Goal: Task Accomplishment & Management: Manage account settings

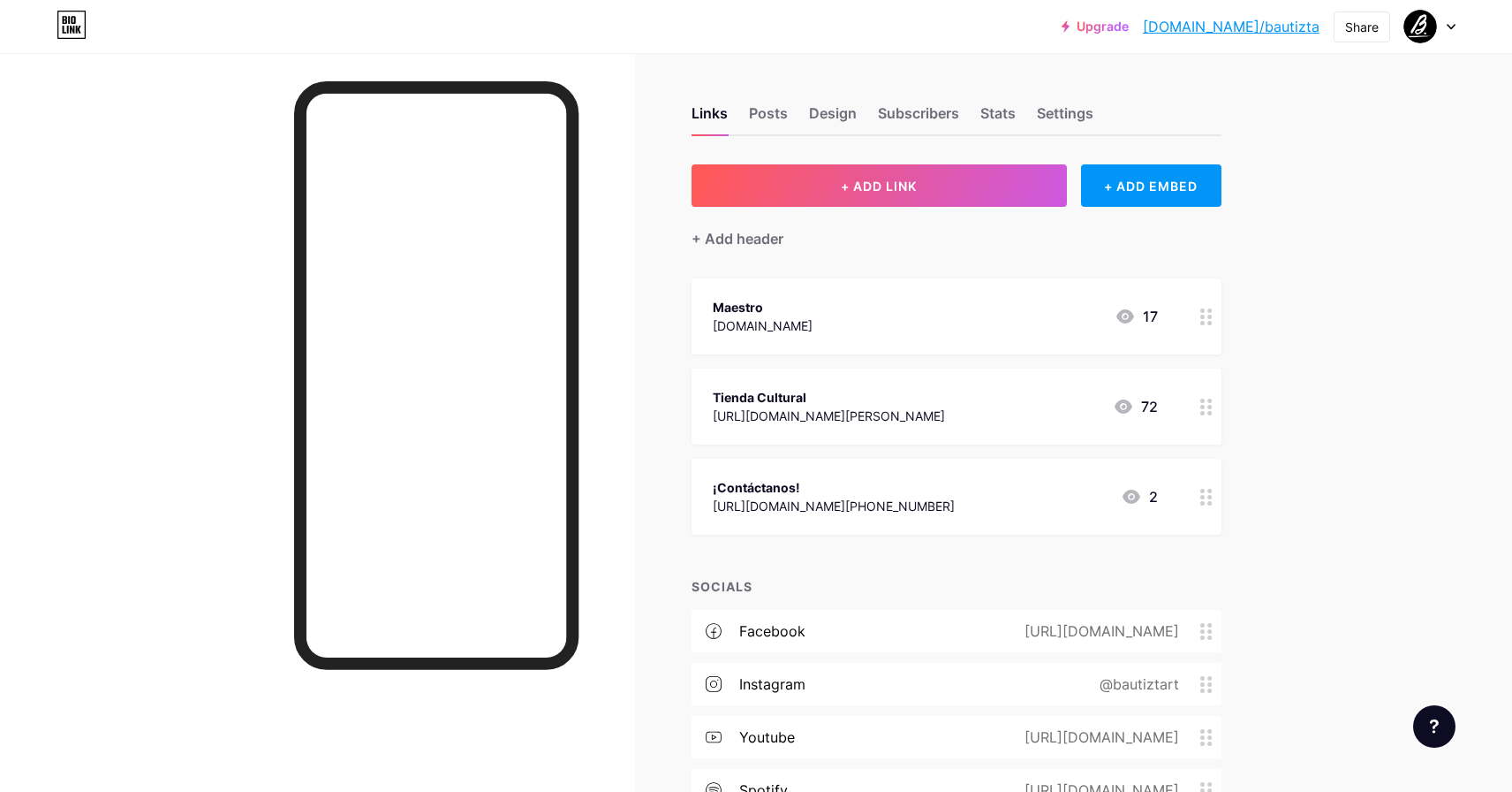
click at [1323, 184] on div "Upgrade [DOMAIN_NAME]/bautiz... [DOMAIN_NAME]/bautizta Share Switch accounts Ma…" at bounding box center [756, 503] width 1512 height 1006
click at [772, 115] on div "Posts" at bounding box center [768, 117] width 39 height 31
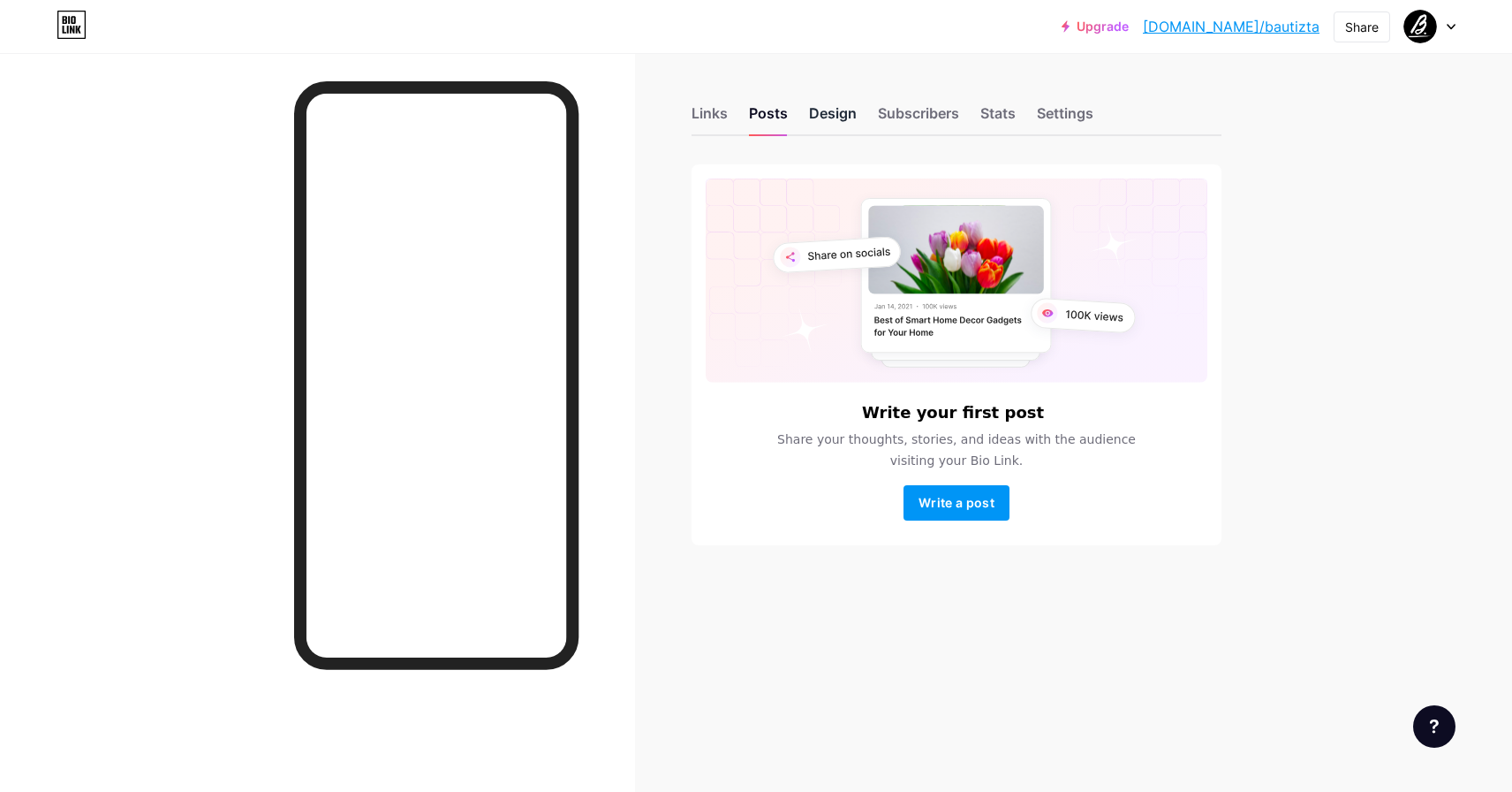
click at [831, 115] on div "Design" at bounding box center [833, 117] width 48 height 31
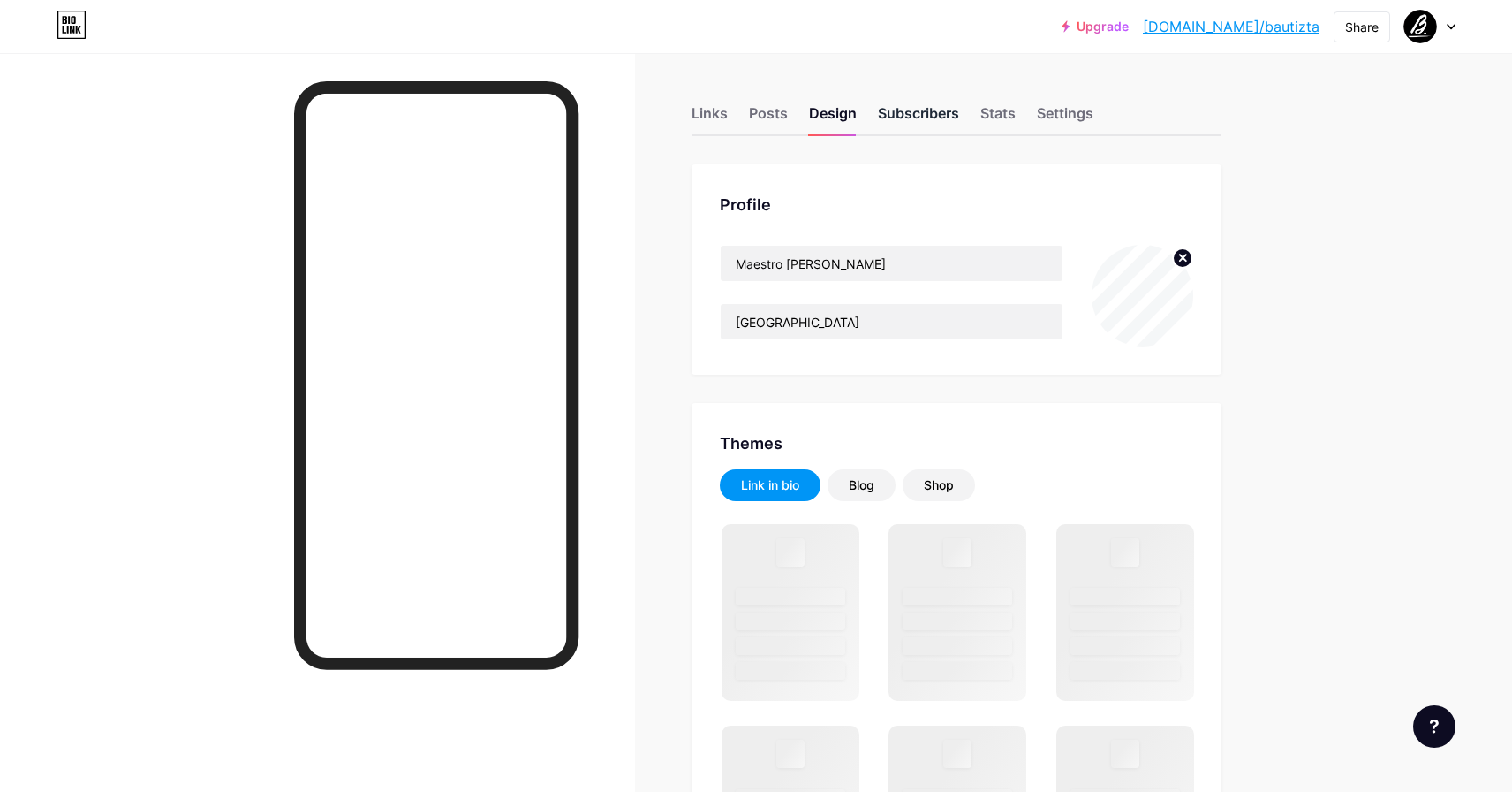
click at [922, 122] on div "Subscribers" at bounding box center [918, 117] width 81 height 31
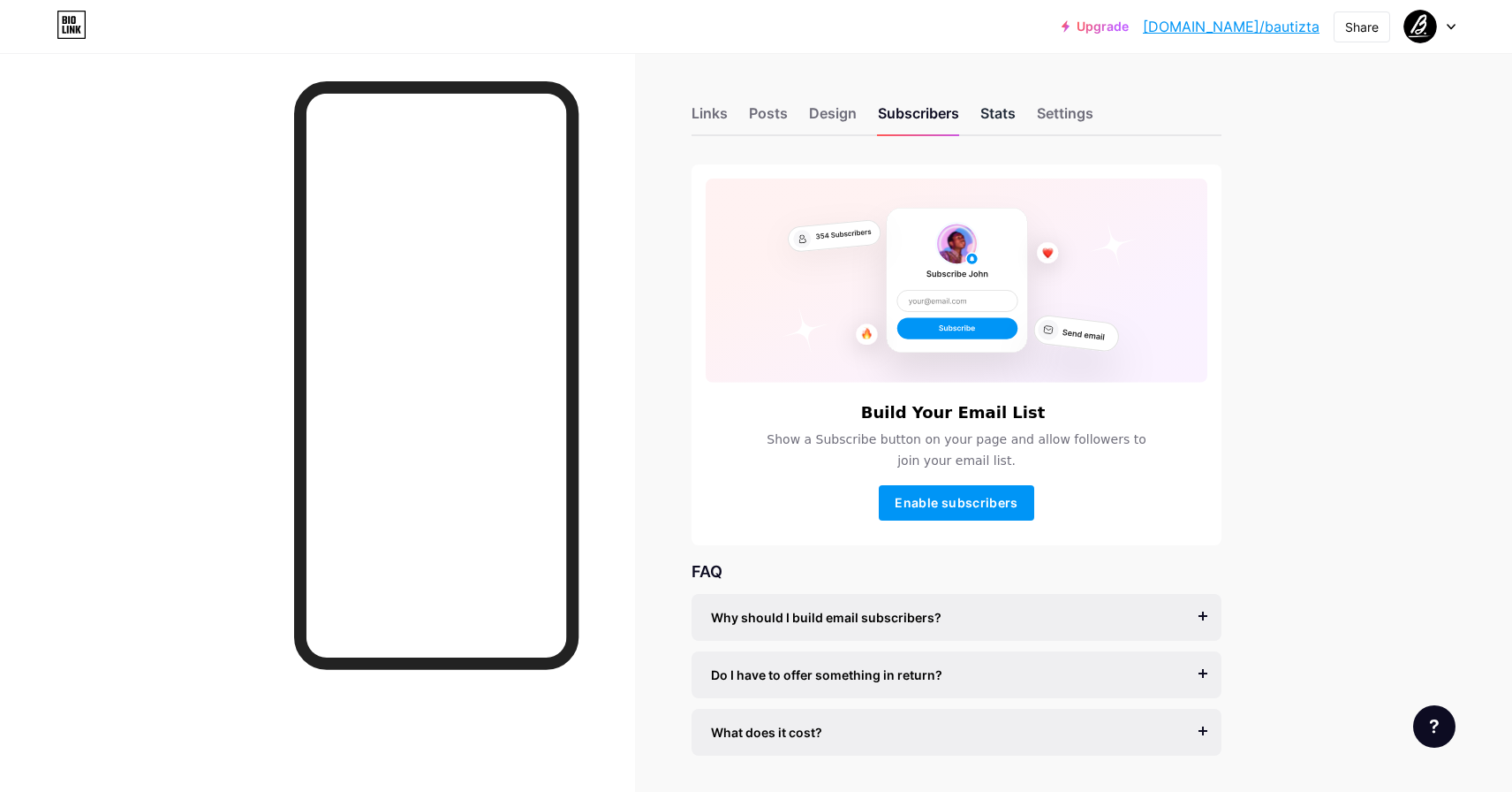
click at [997, 122] on div "Stats" at bounding box center [998, 117] width 35 height 31
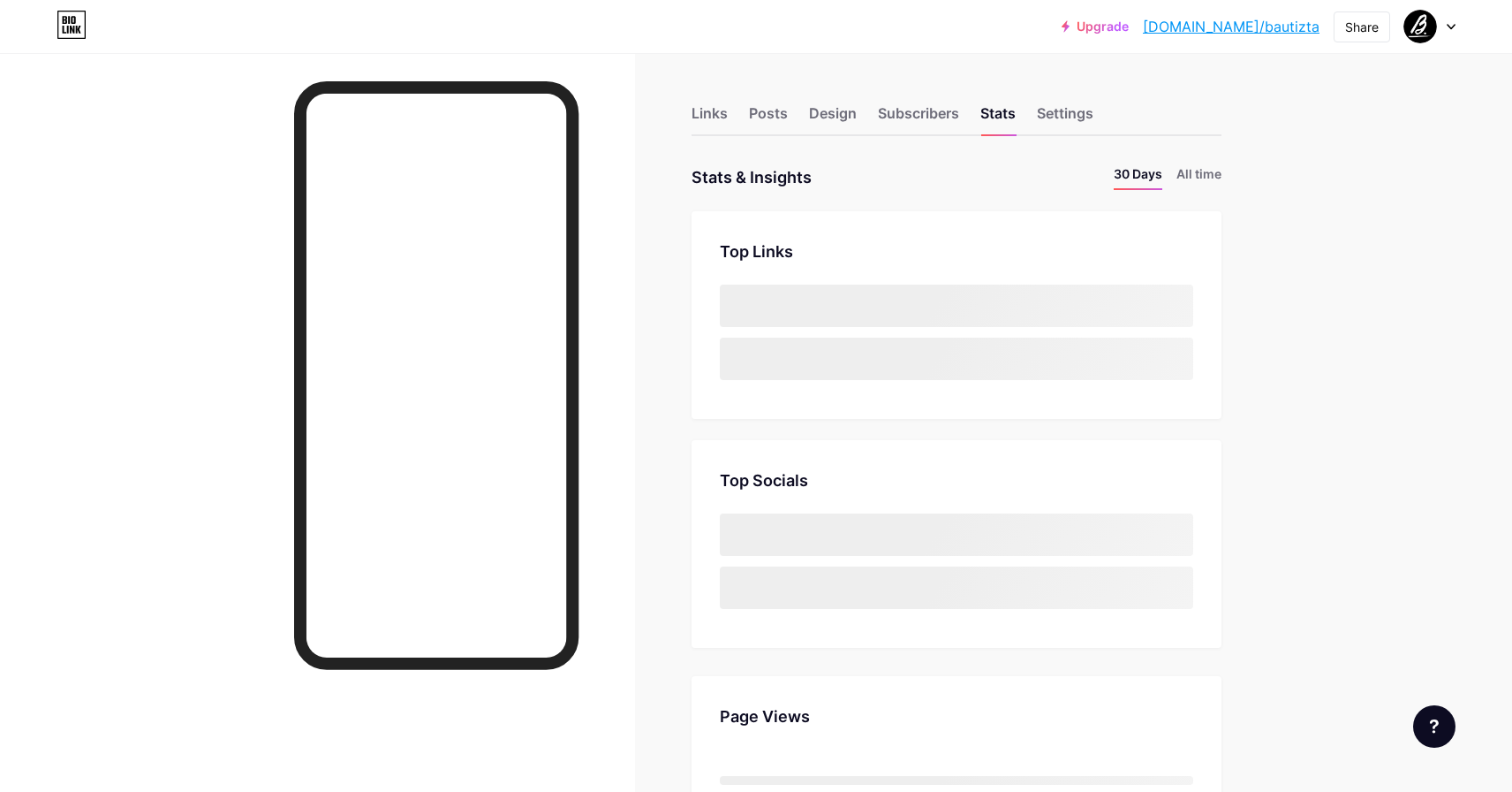
click at [1095, 109] on div "Links Posts Design Subscribers Stats Settings" at bounding box center [956, 105] width 529 height 62
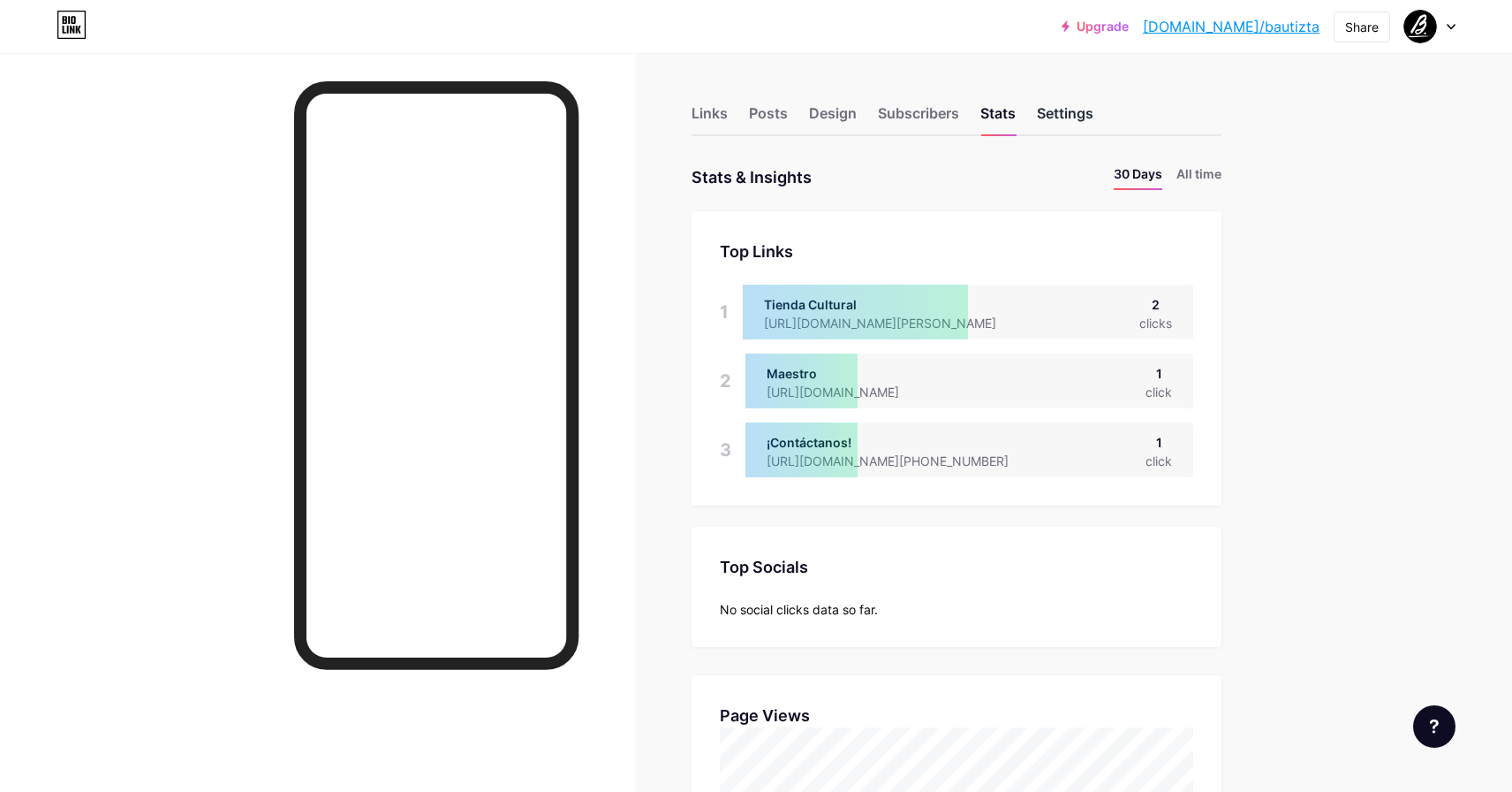
scroll to position [792, 1512]
click at [1071, 114] on div "Settings" at bounding box center [1065, 117] width 56 height 31
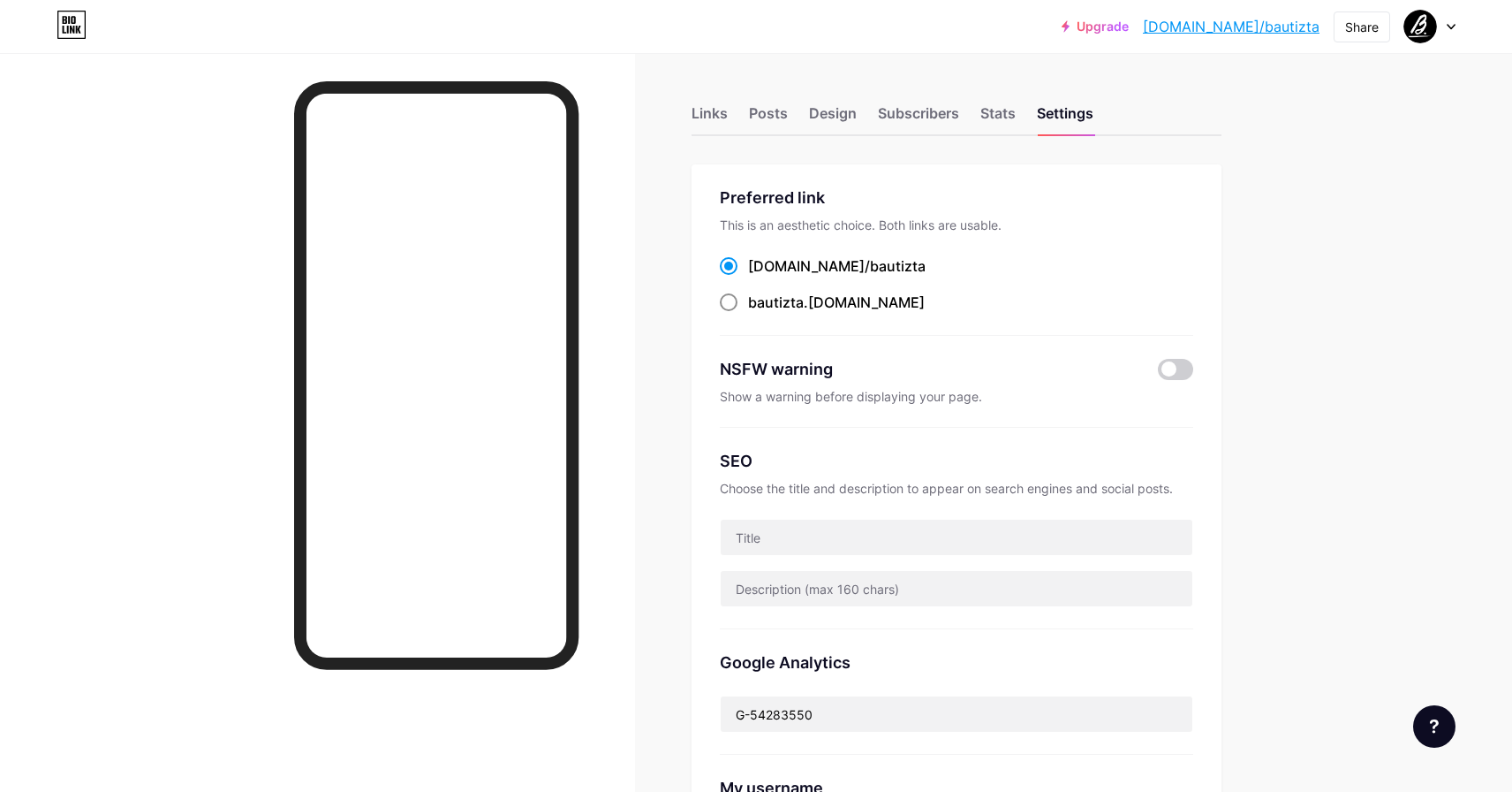
click at [732, 299] on span at bounding box center [729, 302] width 18 height 18
click at [748, 313] on input "bautizta .[DOMAIN_NAME]" at bounding box center [754, 319] width 11 height 11
radio input "true"
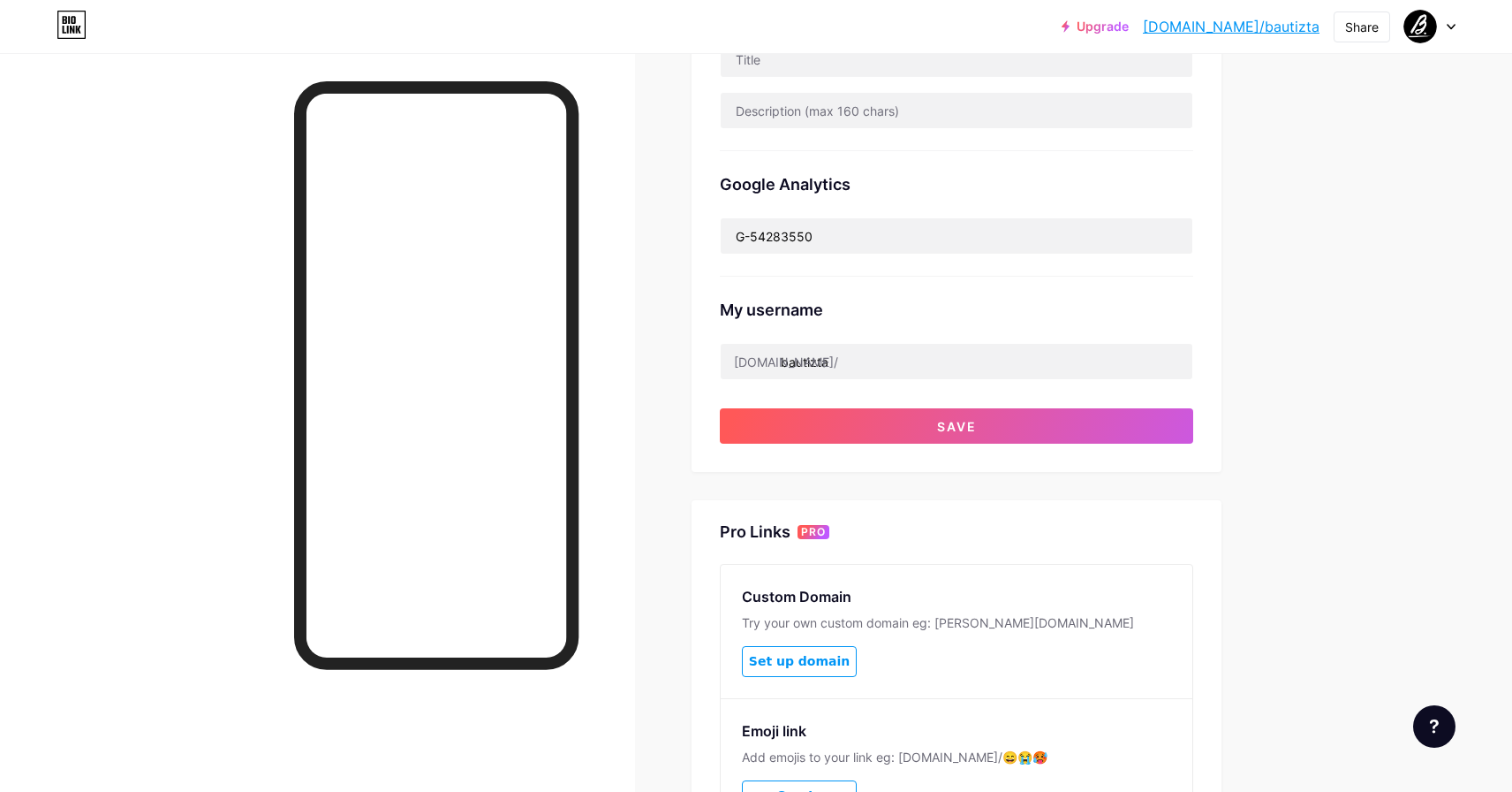
scroll to position [489, 0]
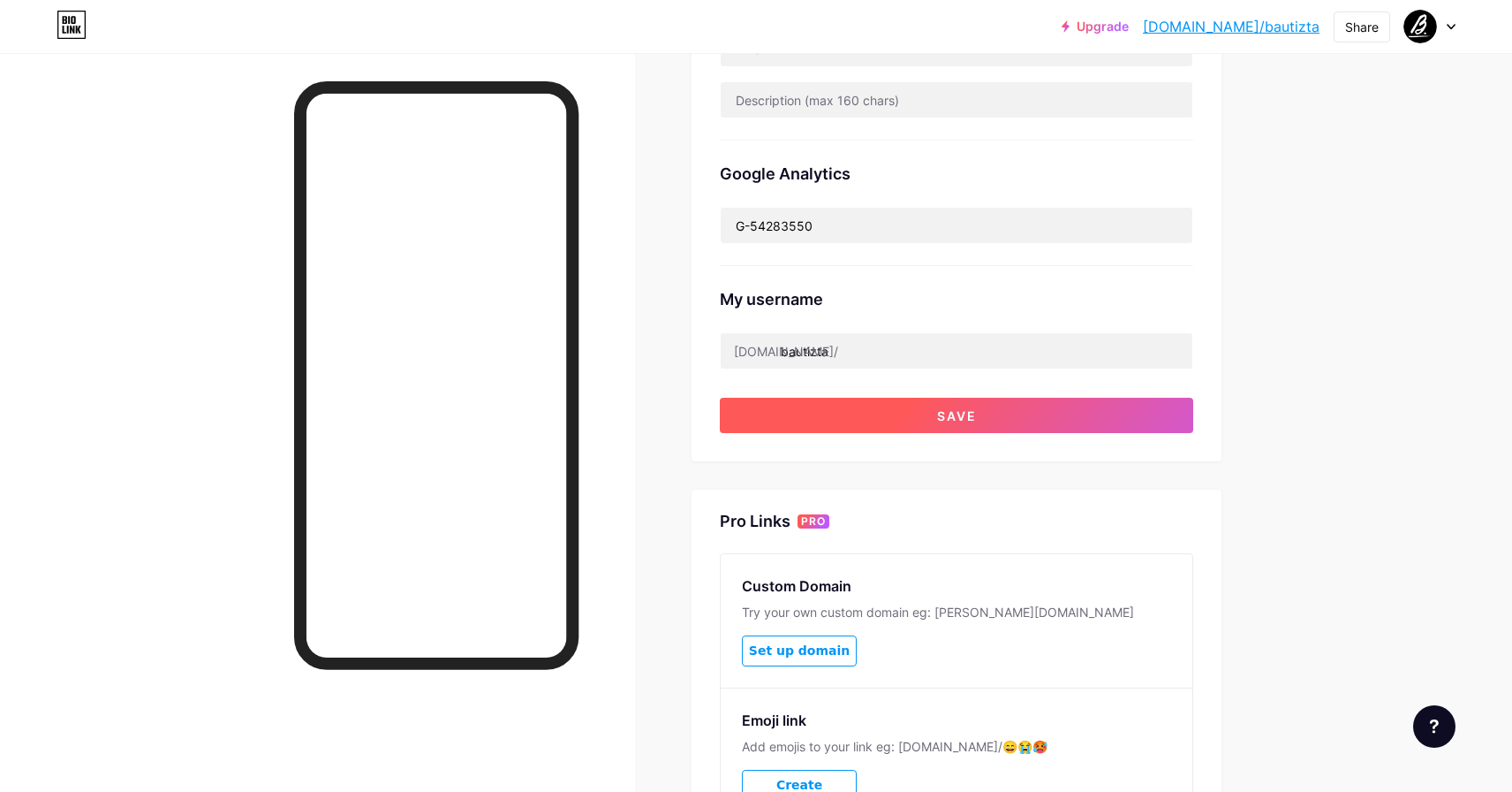
click at [949, 414] on span "Save" at bounding box center [957, 416] width 40 height 15
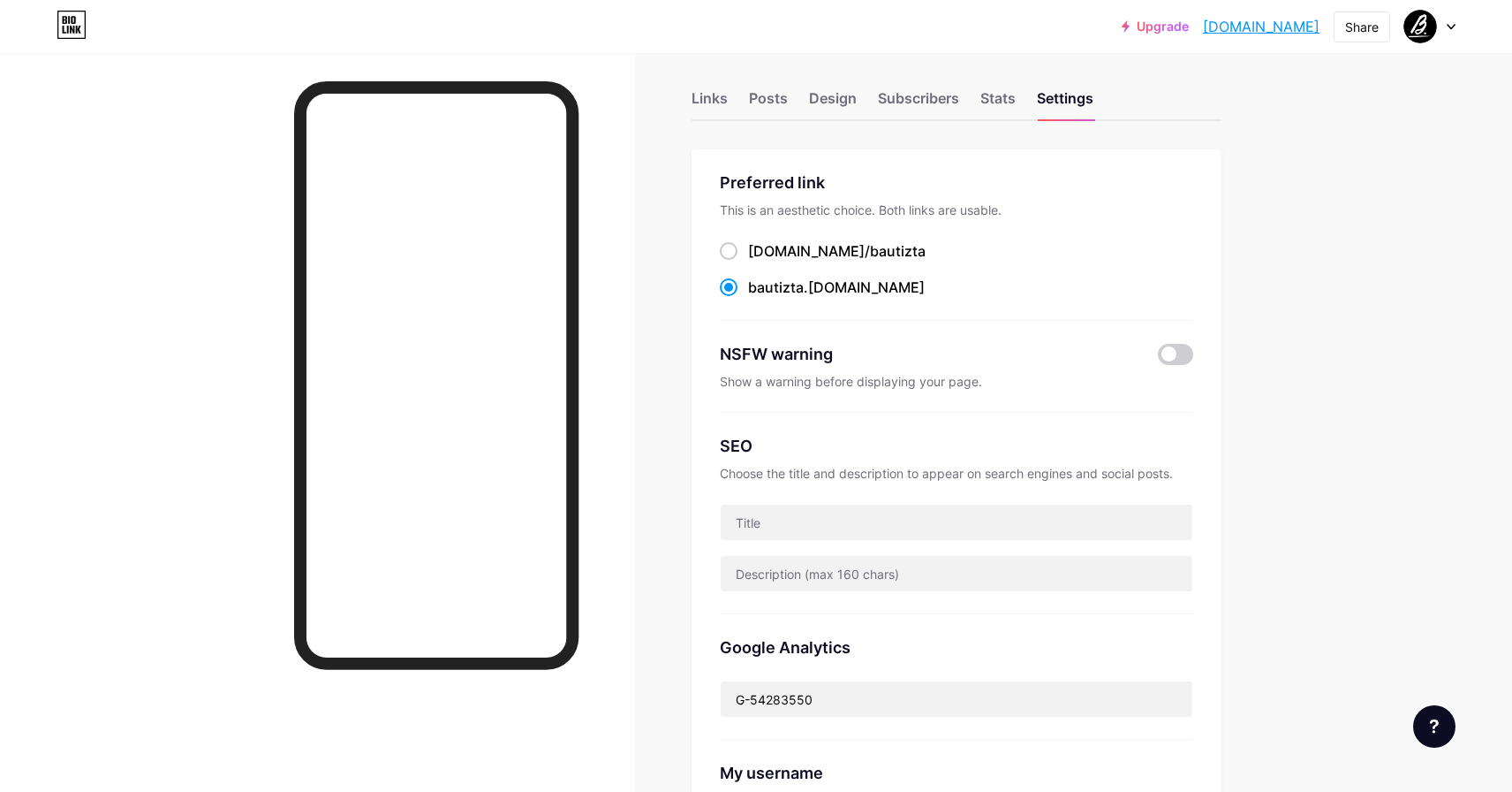
scroll to position [0, 0]
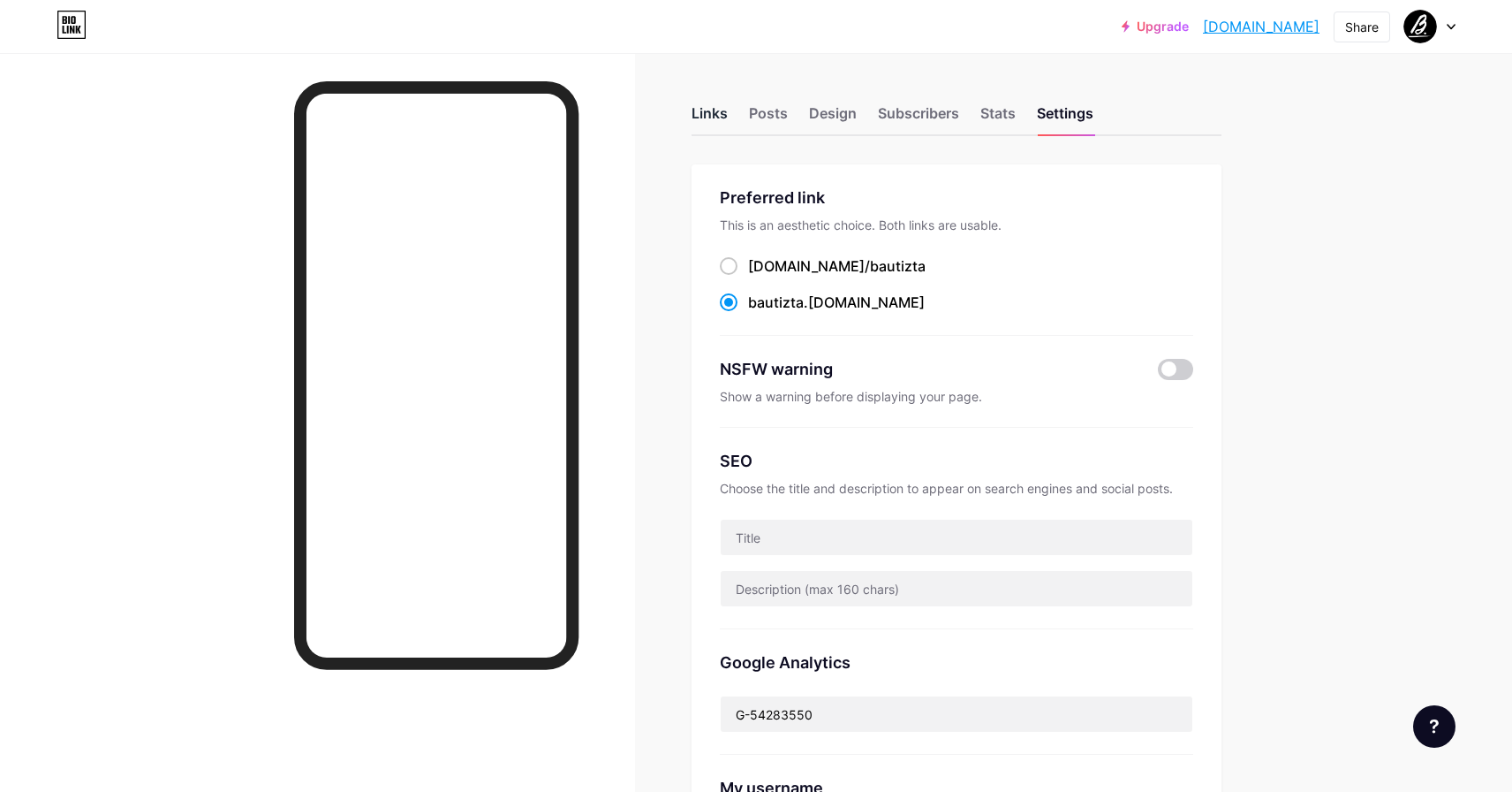
click at [717, 114] on div "Links" at bounding box center [710, 117] width 36 height 31
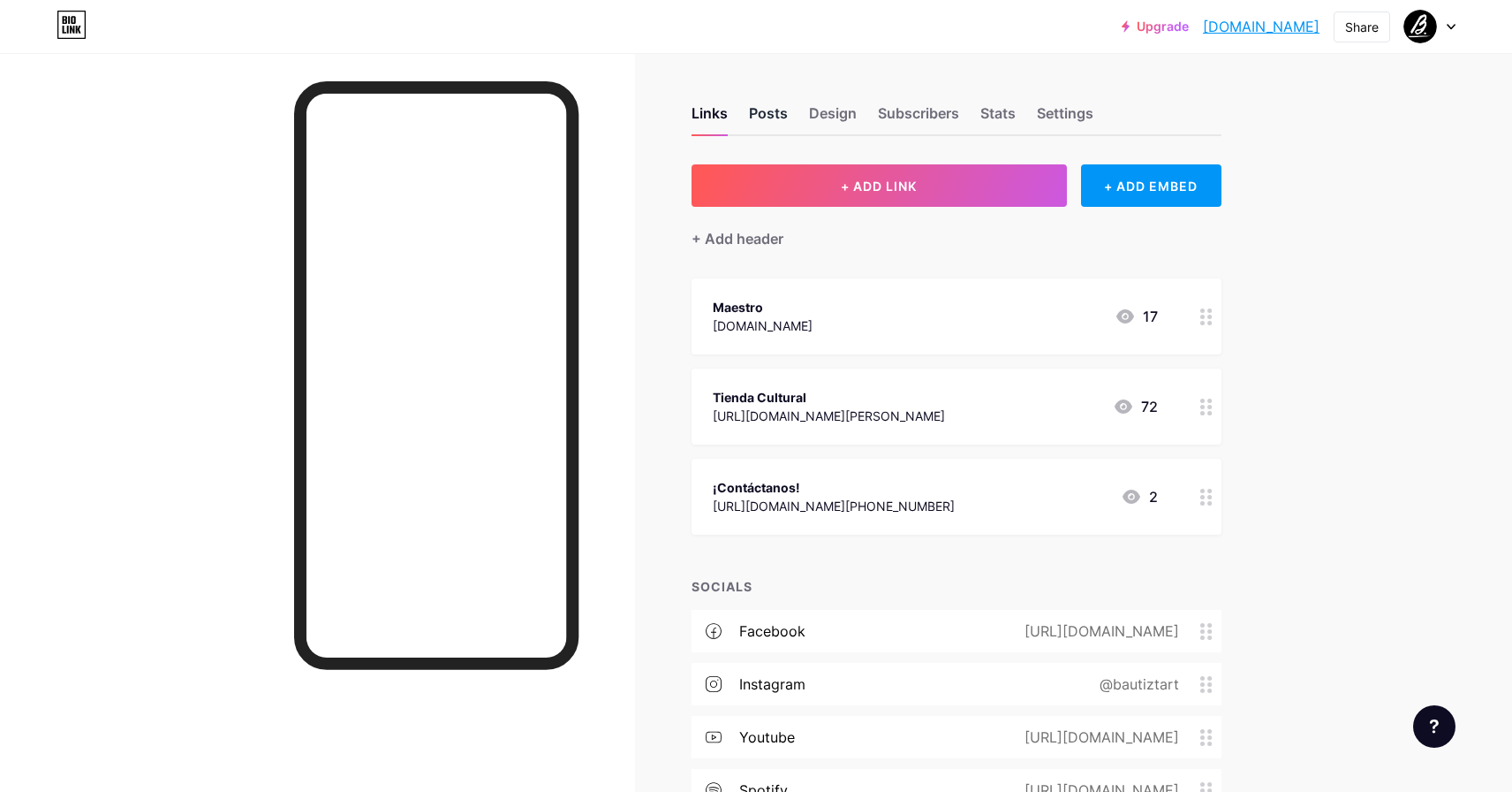
click at [759, 117] on div "Posts" at bounding box center [768, 117] width 39 height 31
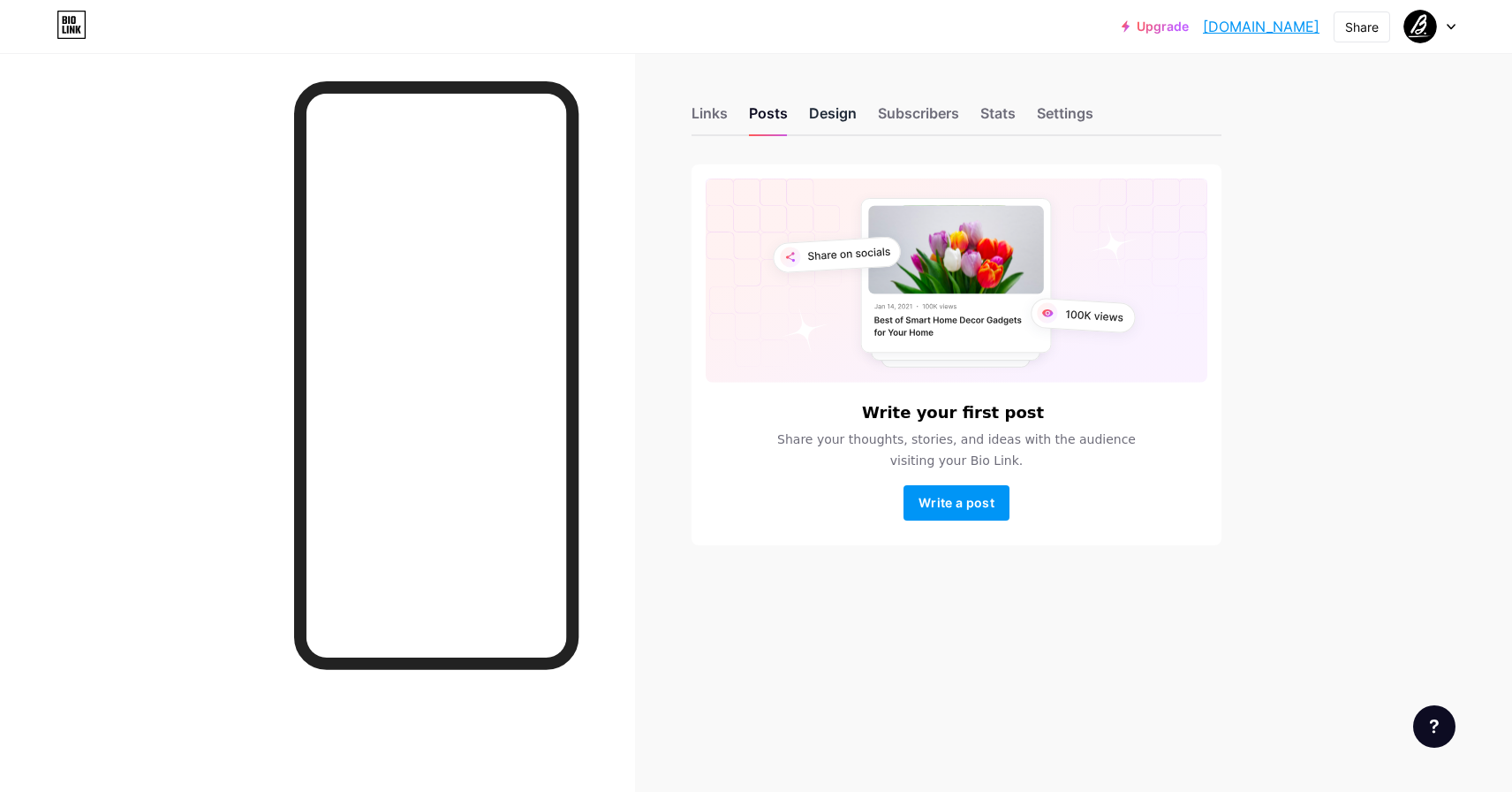
click at [834, 117] on div "Design" at bounding box center [833, 117] width 48 height 31
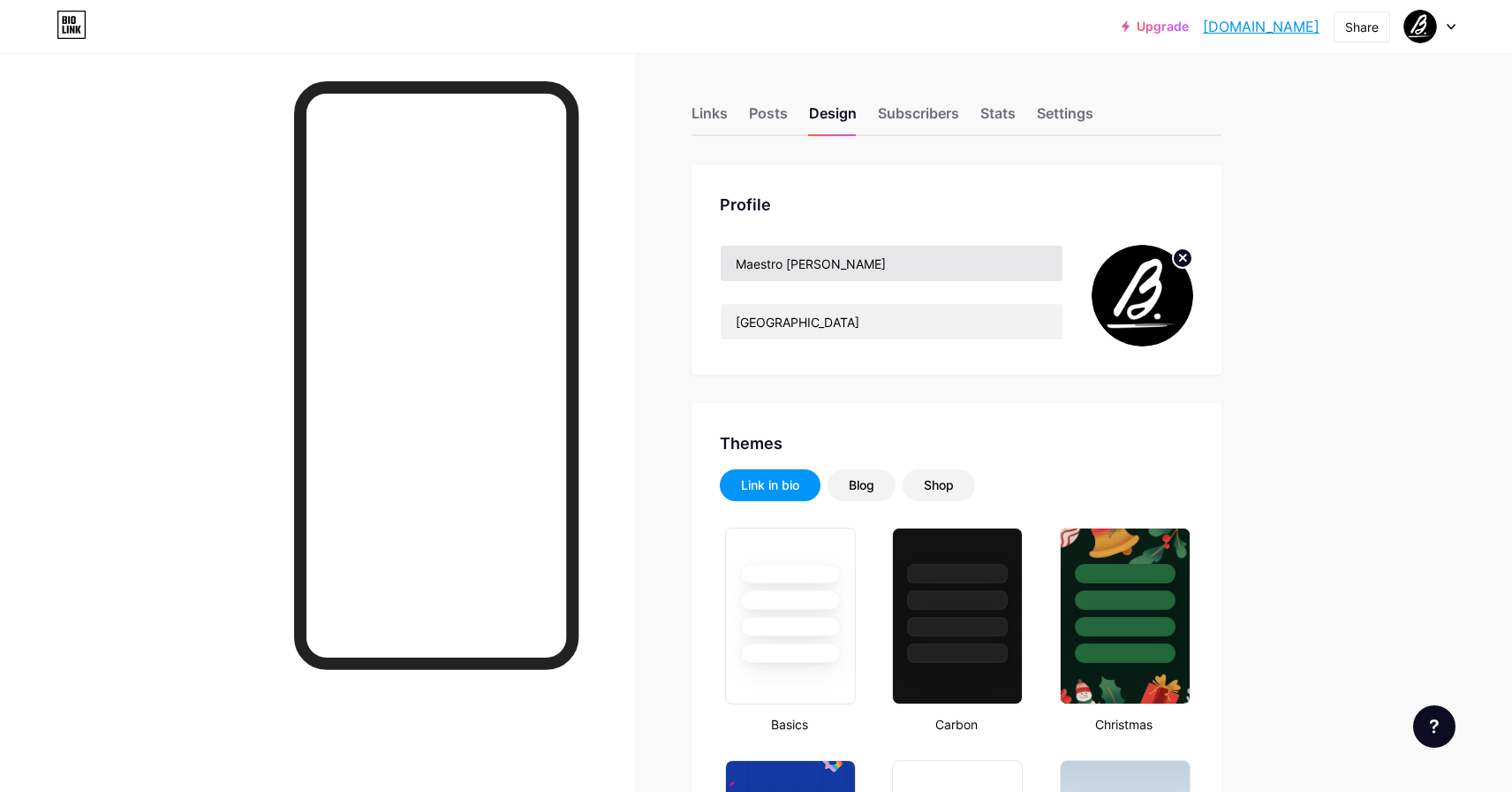
type input "#2e2e2e"
type input "#000000"
click at [786, 263] on input "Maestro [PERSON_NAME]" at bounding box center [891, 262] width 342 height 35
drag, startPoint x: 786, startPoint y: 262, endPoint x: 695, endPoint y: 262, distance: 91.0
click at [695, 262] on div "Profile Maestro Bautizta [GEOGRAPHIC_DATA]" at bounding box center [956, 269] width 529 height 210
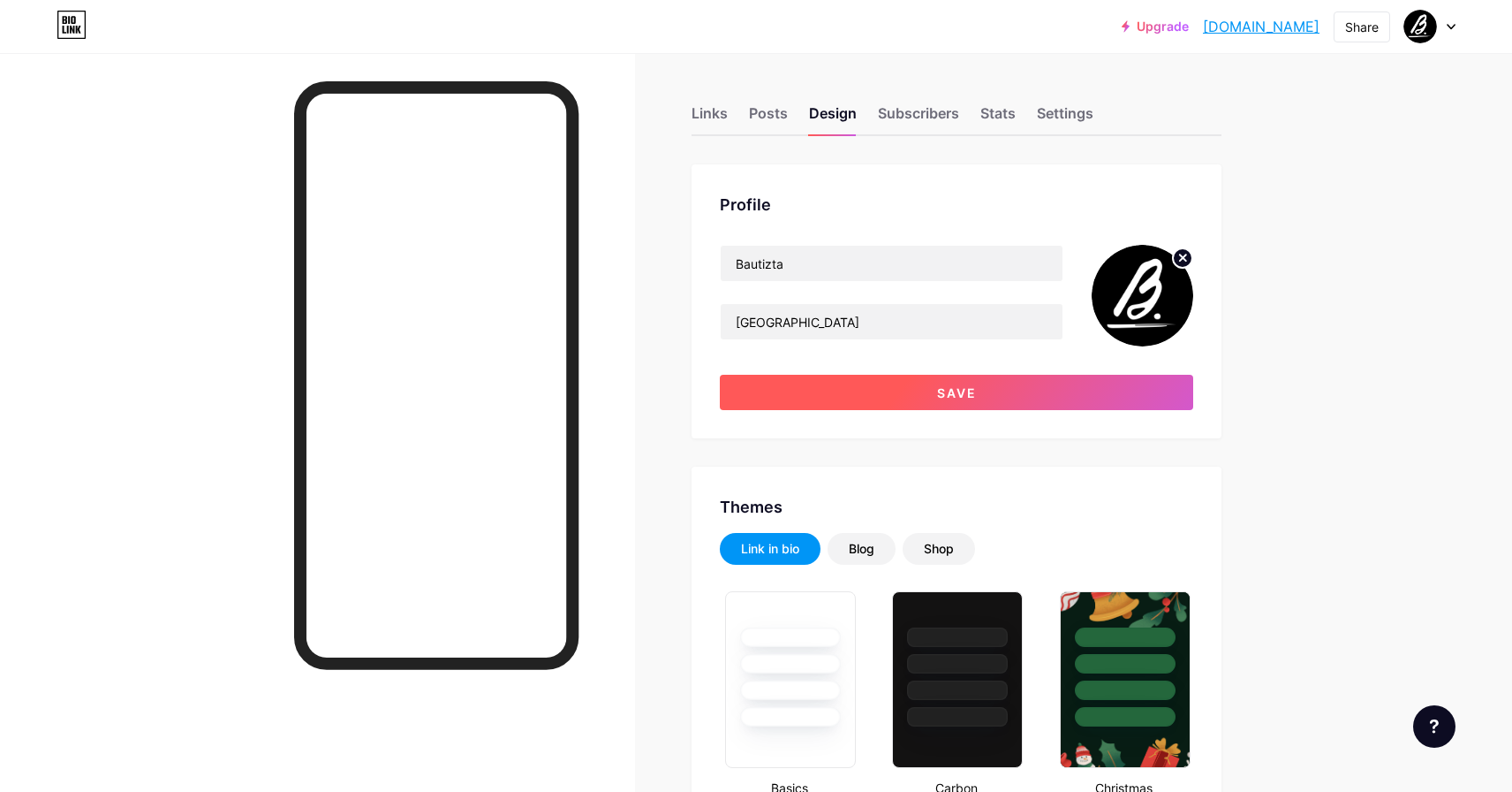
click at [965, 398] on span "Save" at bounding box center [957, 393] width 40 height 15
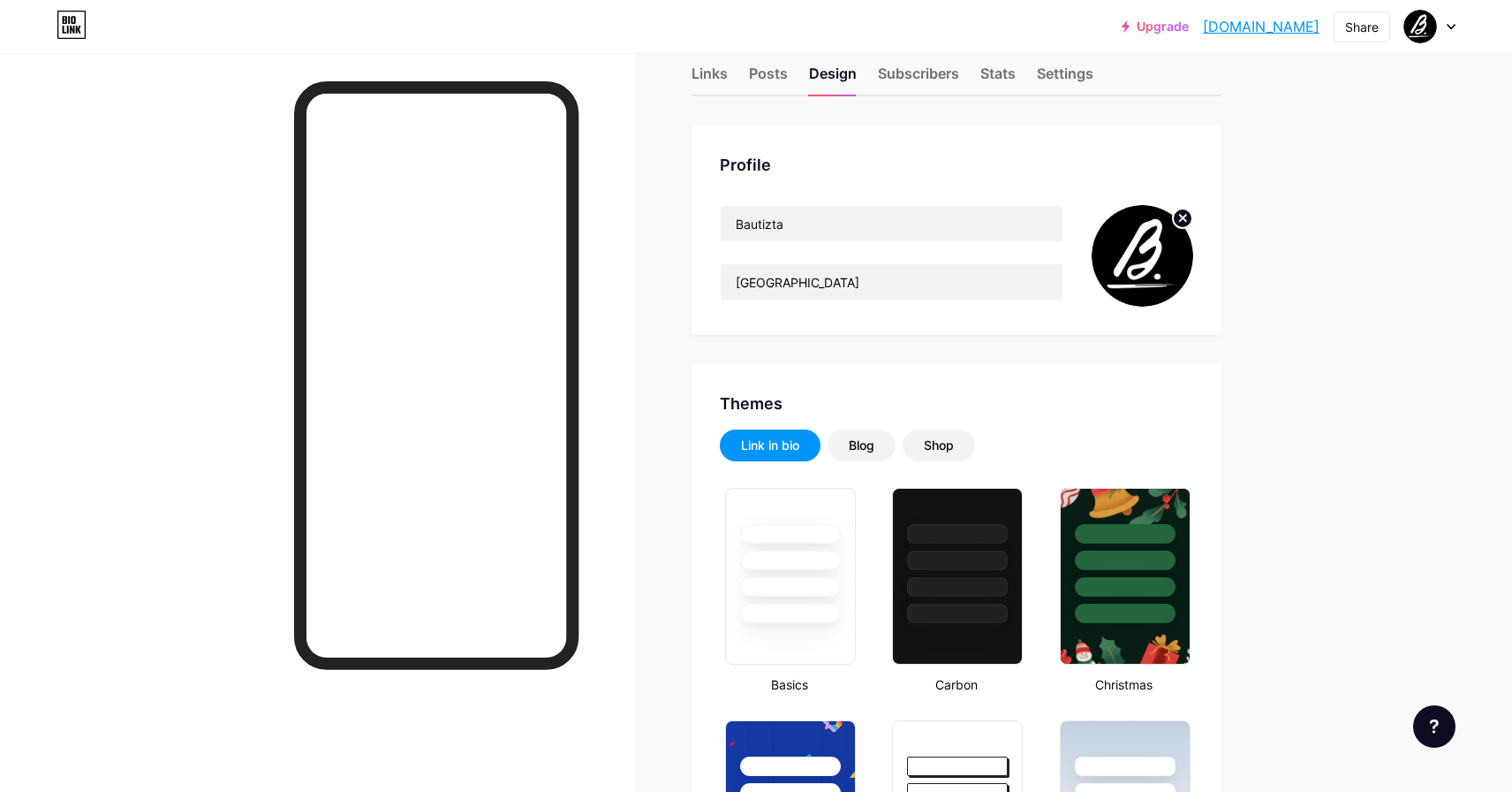
scroll to position [66, 0]
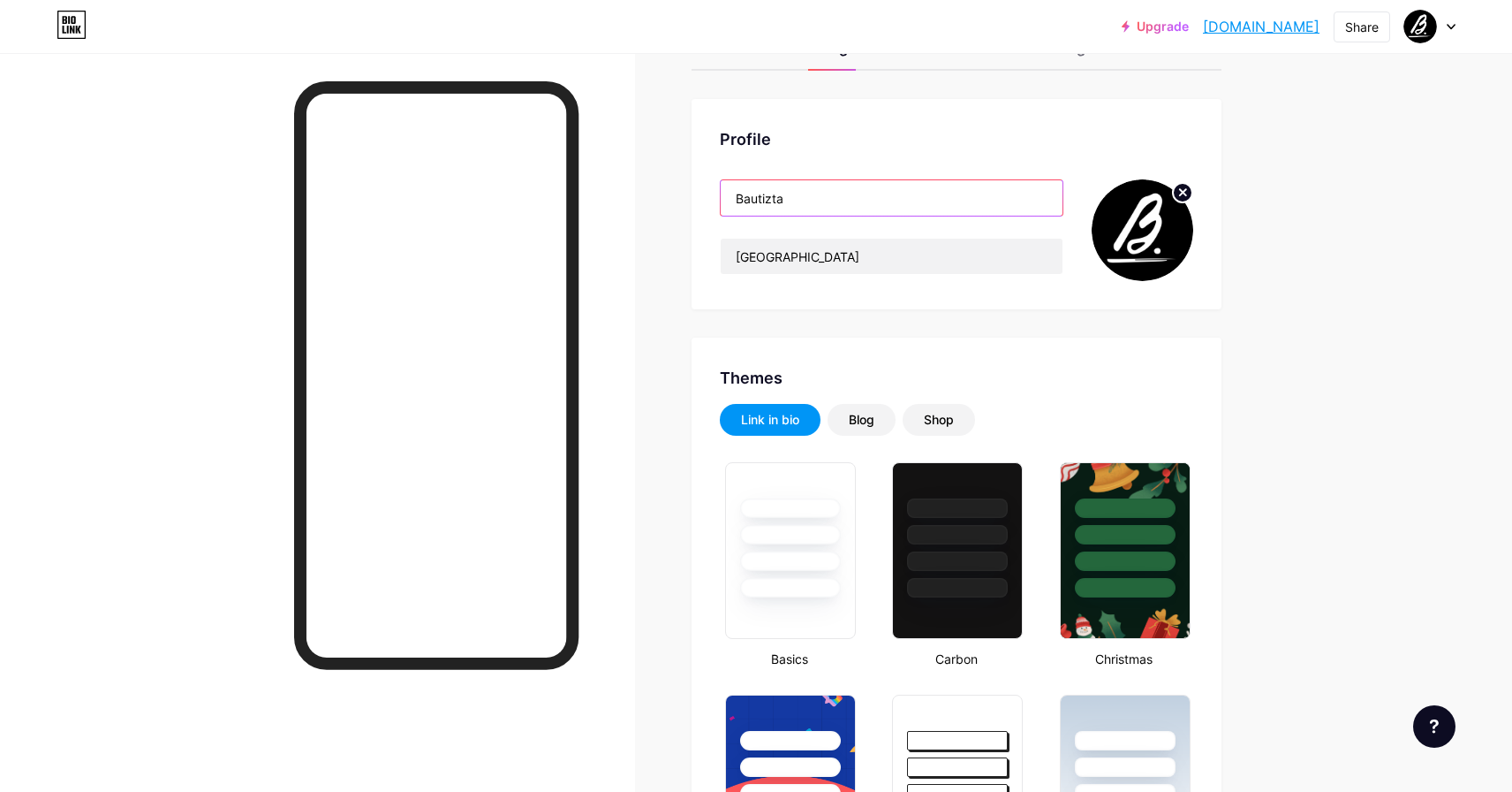
click at [732, 205] on input "Bautizta" at bounding box center [891, 198] width 342 height 35
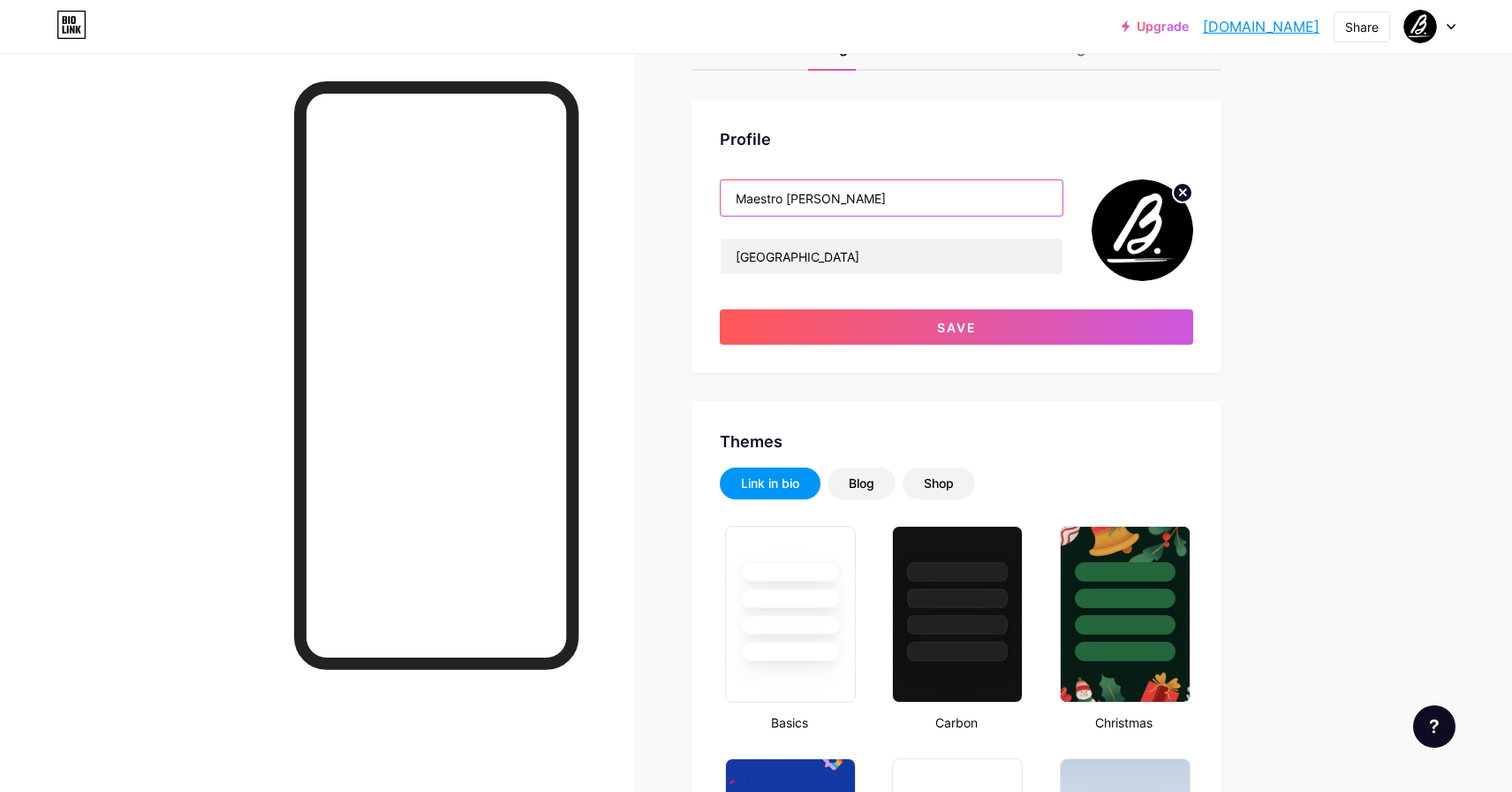
type input "Maestro [PERSON_NAME]"
click at [954, 303] on div "Maestro [PERSON_NAME] [GEOGRAPHIC_DATA] Save" at bounding box center [957, 261] width 473 height 165
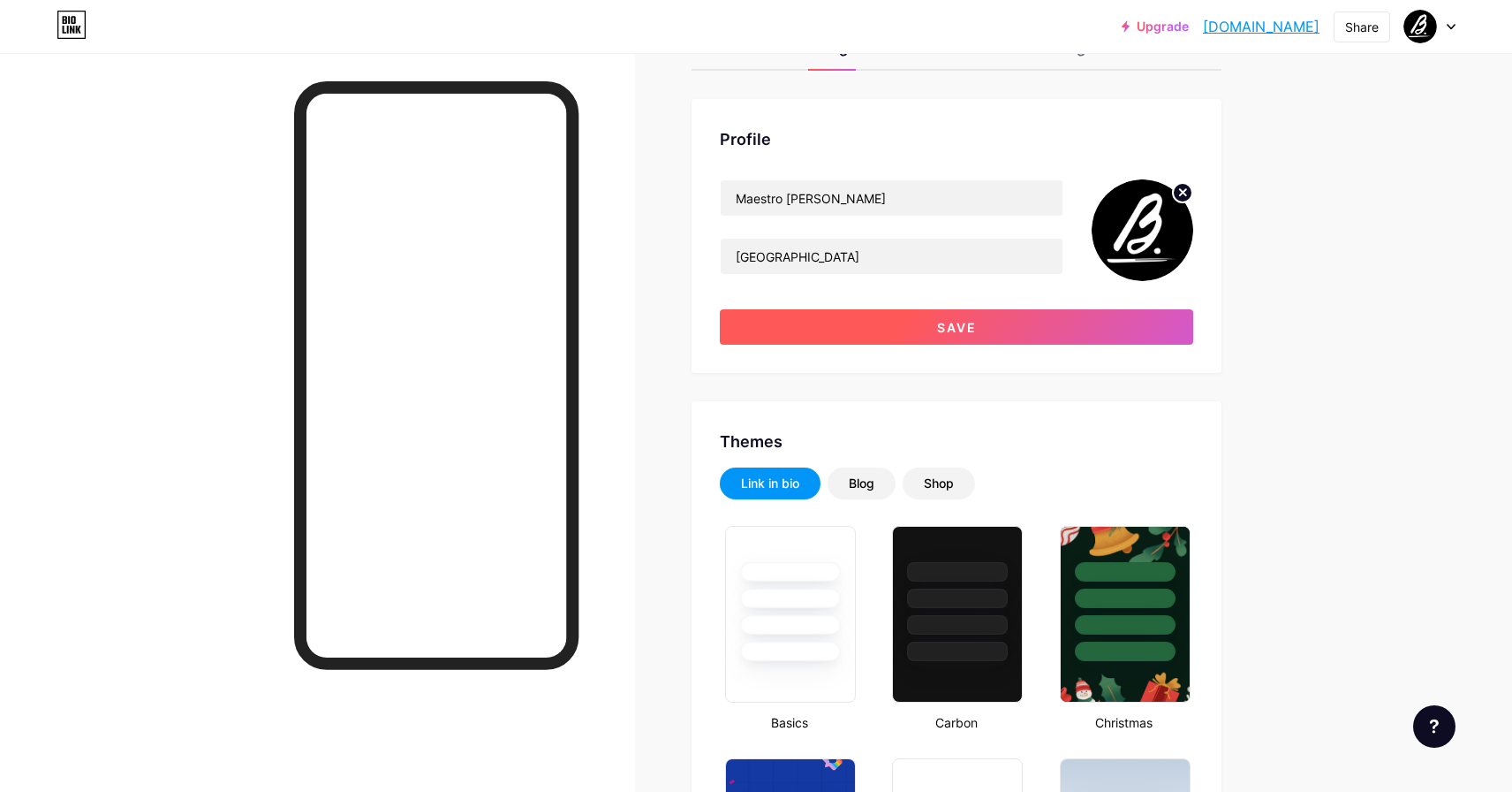
click at [955, 324] on span "Save" at bounding box center [957, 327] width 40 height 15
click at [955, 324] on span at bounding box center [957, 327] width 27 height 27
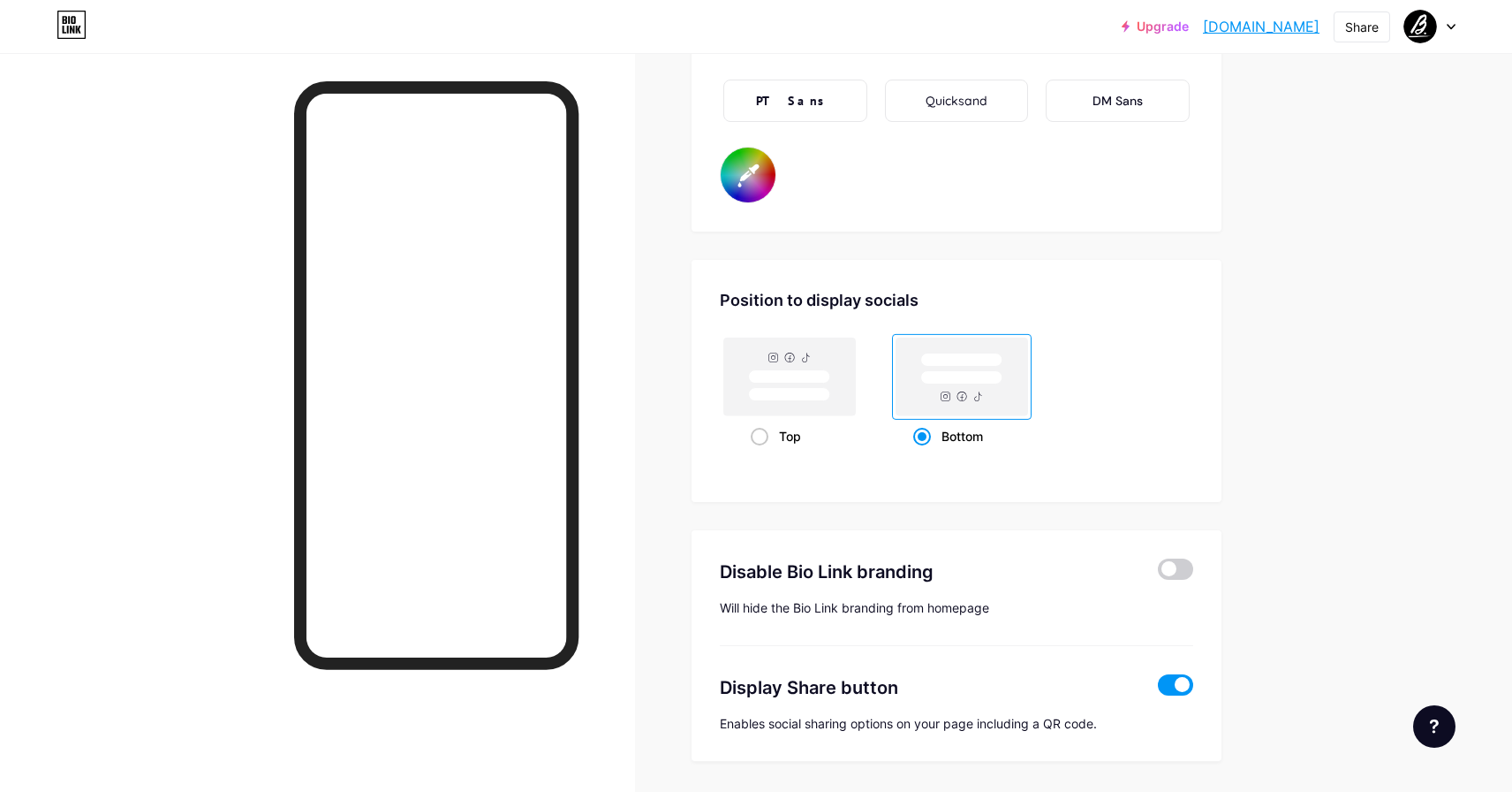
scroll to position [3256, 0]
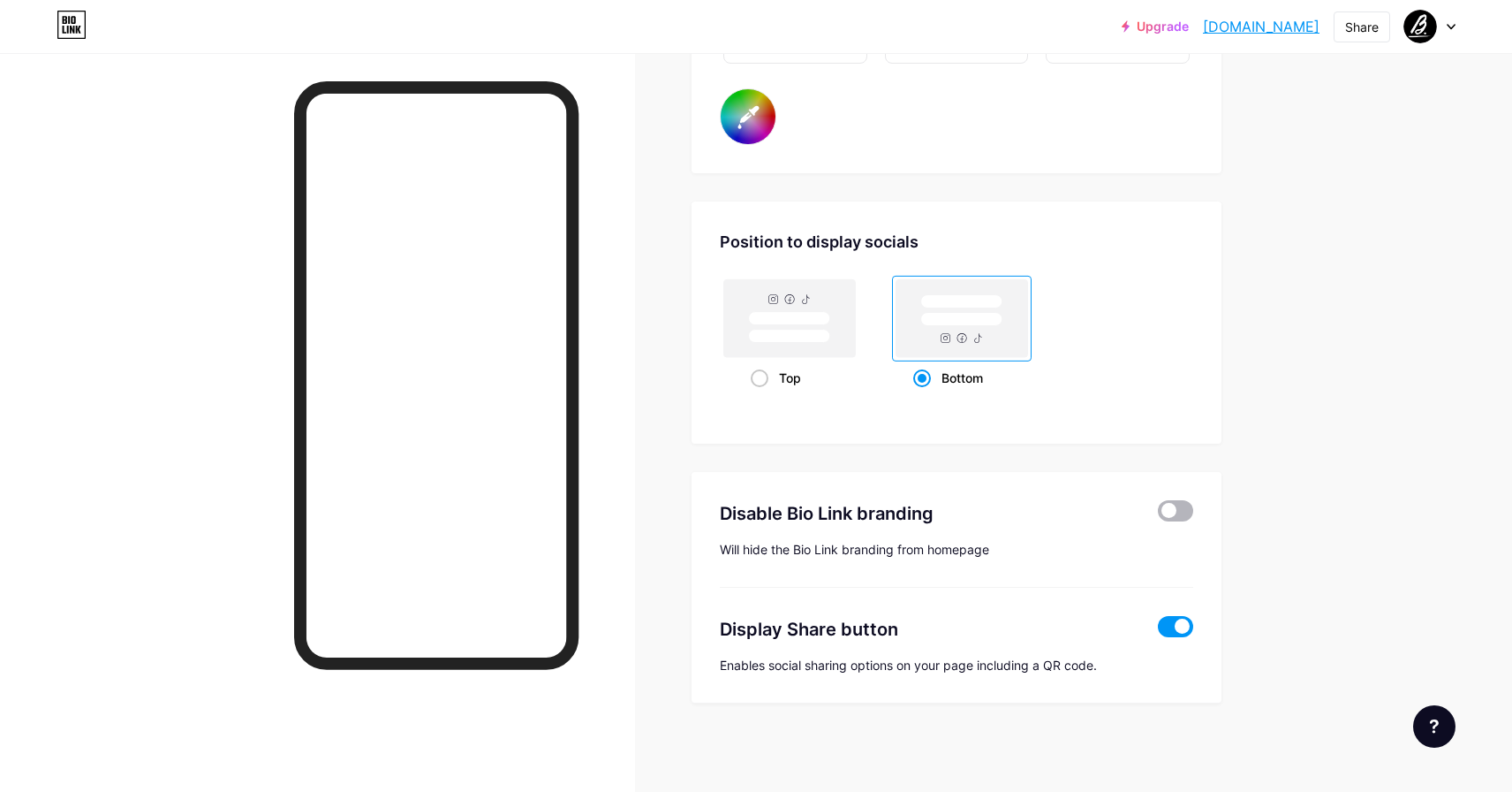
click at [1184, 506] on span at bounding box center [1175, 511] width 35 height 21
click at [1158, 515] on input "checkbox" at bounding box center [1158, 515] width 0 height 0
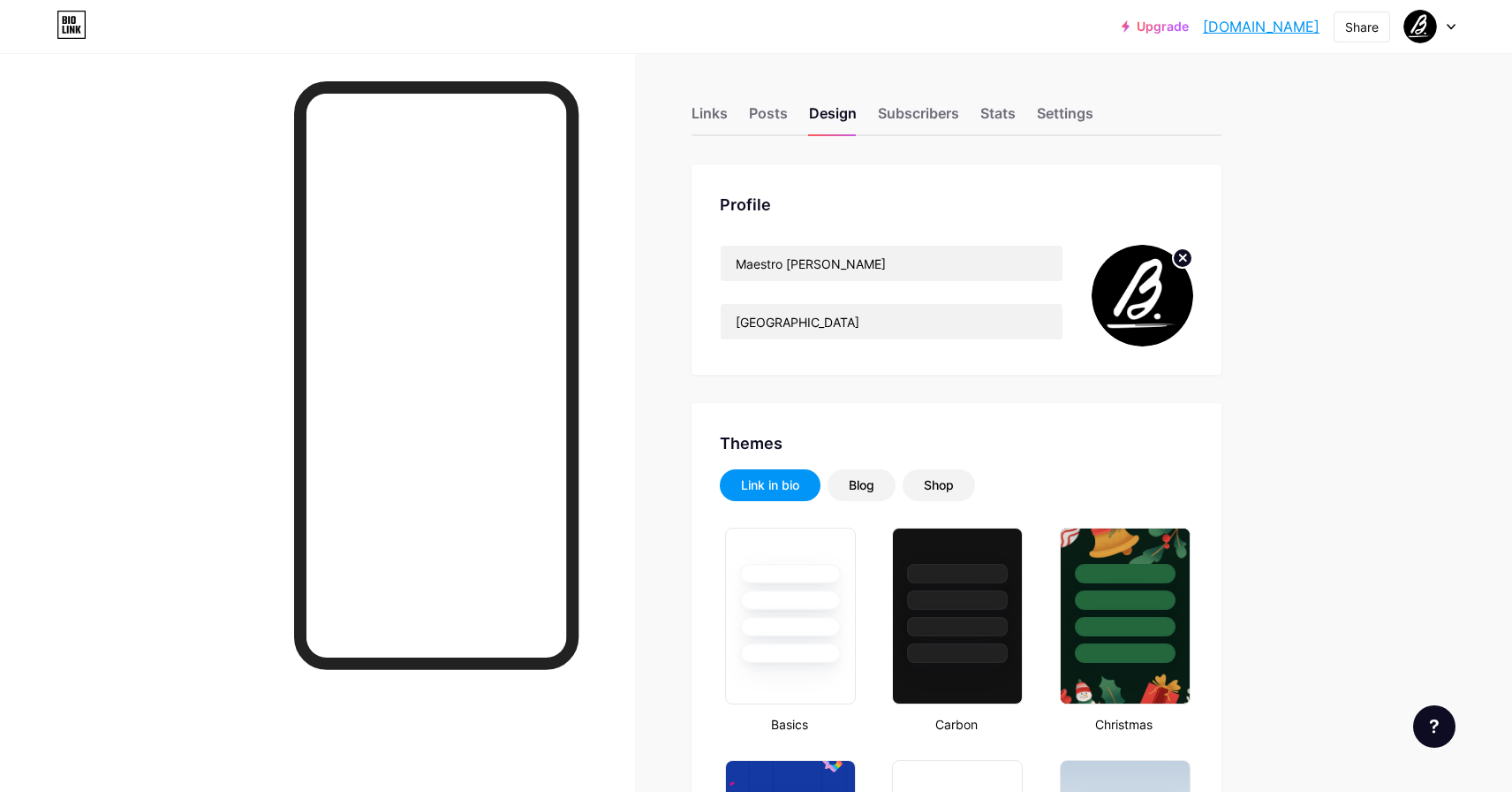
type input "#2e2e2e"
type input "#000000"
drag, startPoint x: 835, startPoint y: 263, endPoint x: 788, endPoint y: 270, distance: 47.5
click at [788, 270] on input "Maestro [PERSON_NAME]" at bounding box center [891, 262] width 342 height 35
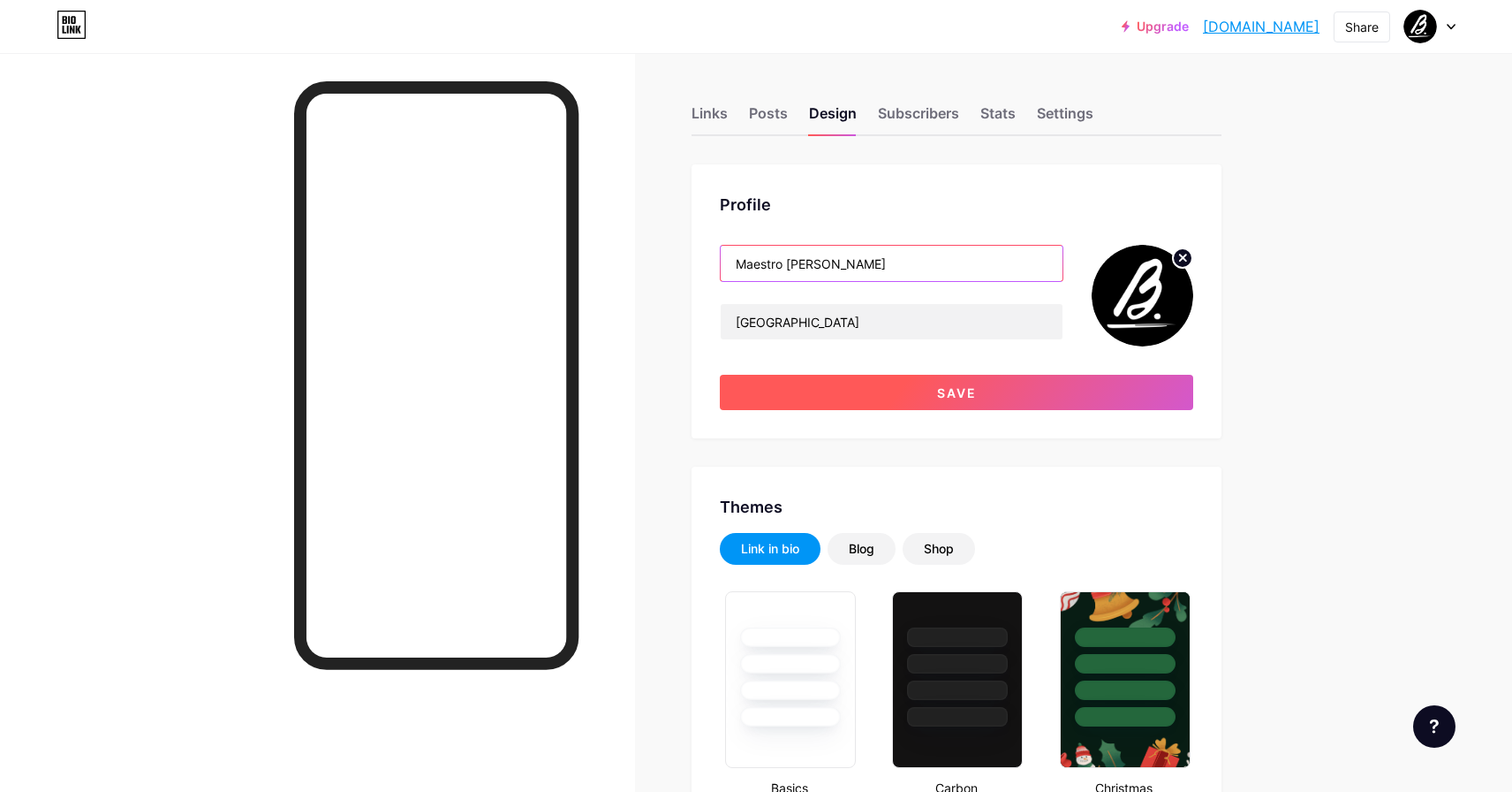
type input "Maestro [PERSON_NAME]"
click at [938, 389] on span "Save" at bounding box center [957, 393] width 40 height 15
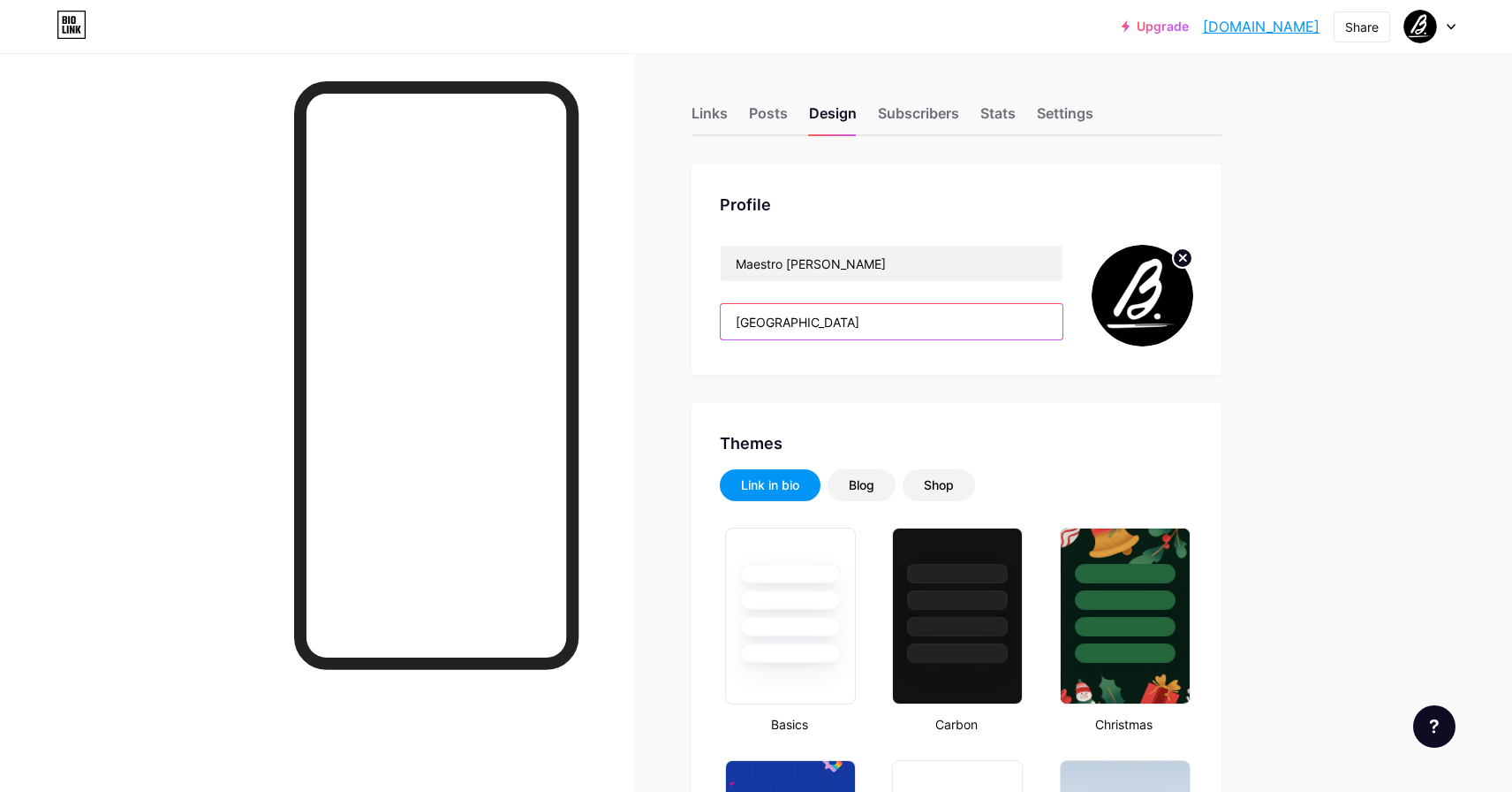
click at [829, 324] on input "[GEOGRAPHIC_DATA]" at bounding box center [891, 321] width 342 height 35
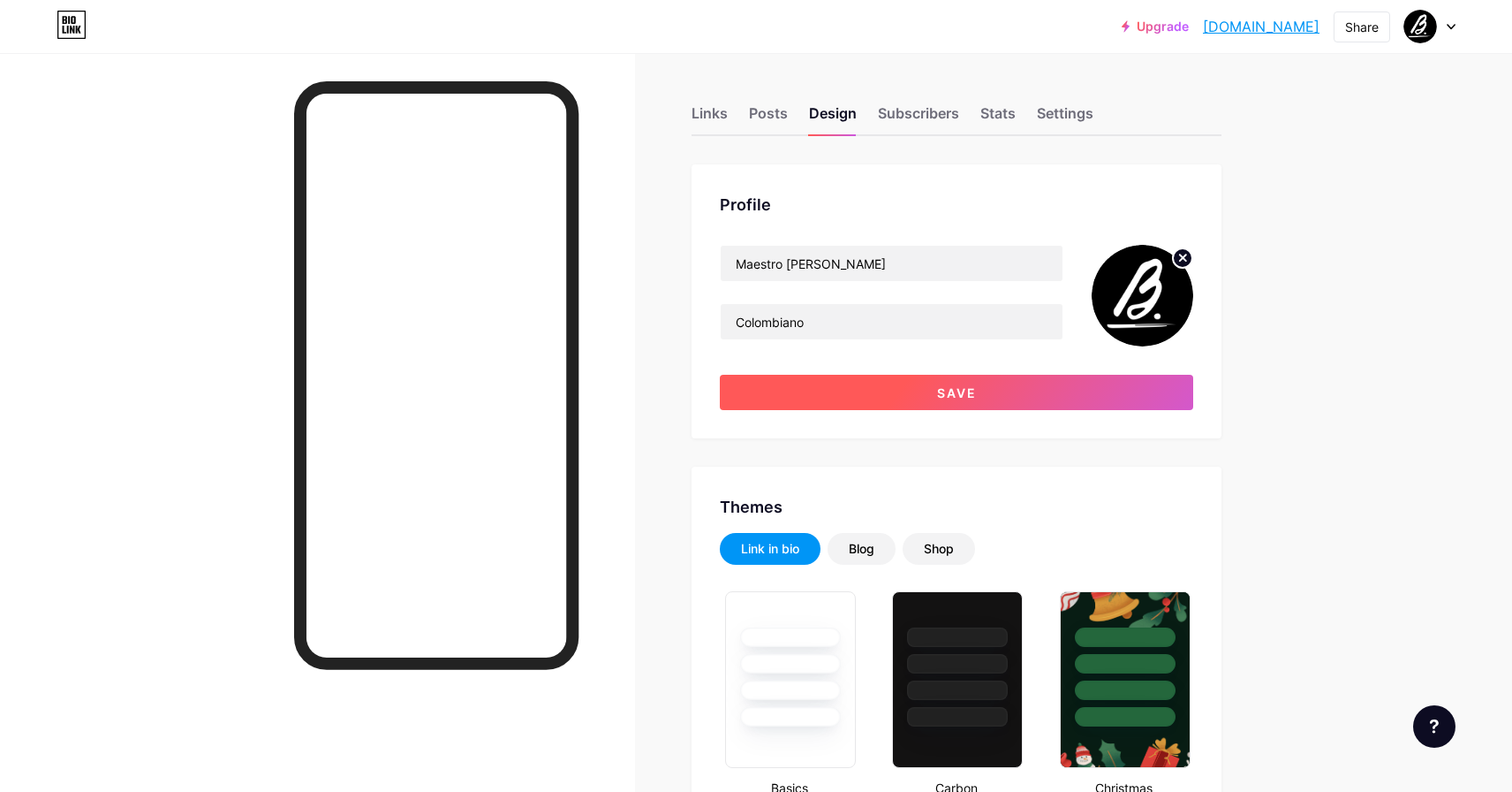
click at [923, 394] on button "Save" at bounding box center [957, 392] width 473 height 35
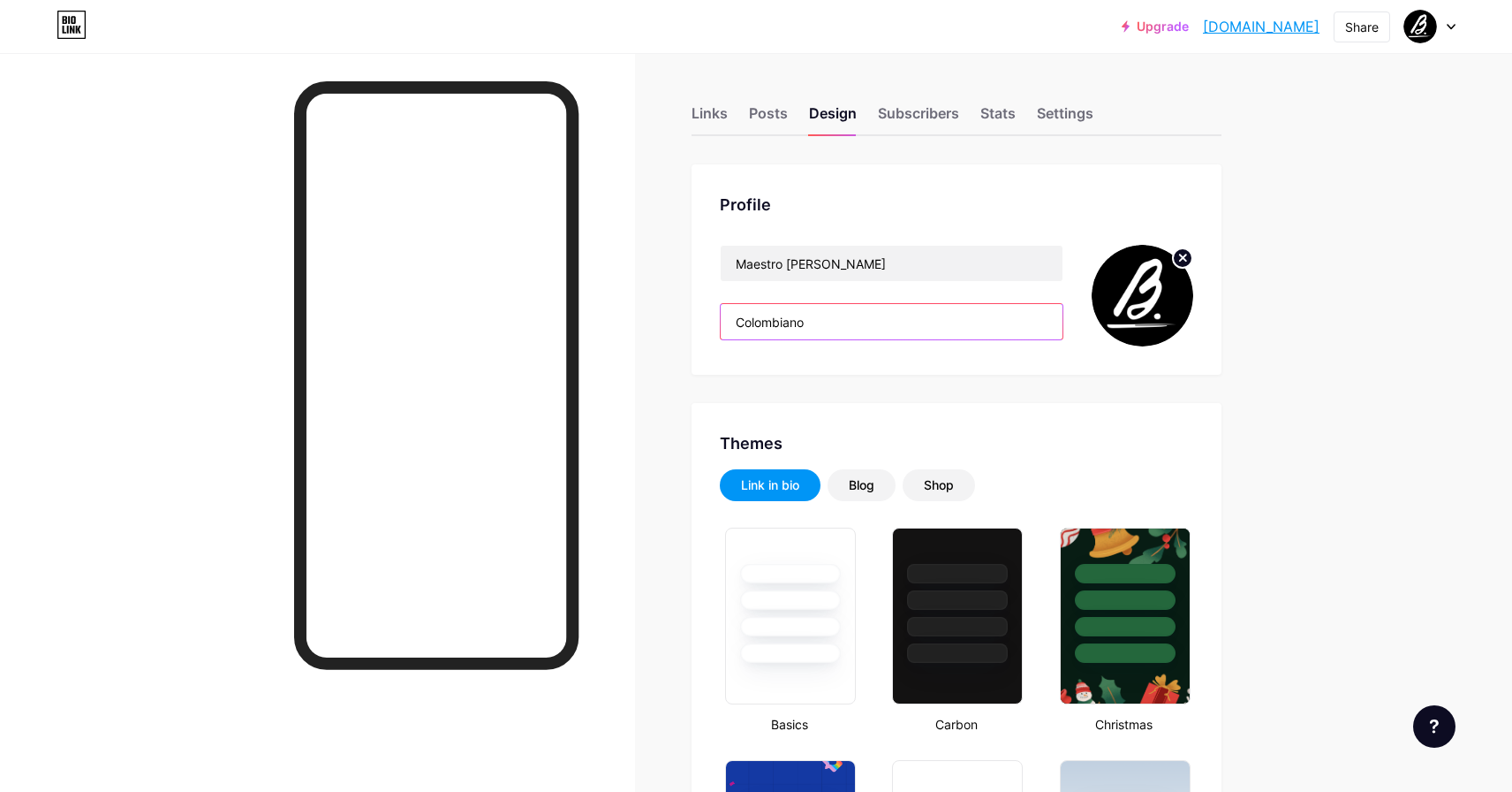
click at [814, 325] on input "Colombiano" at bounding box center [891, 321] width 342 height 35
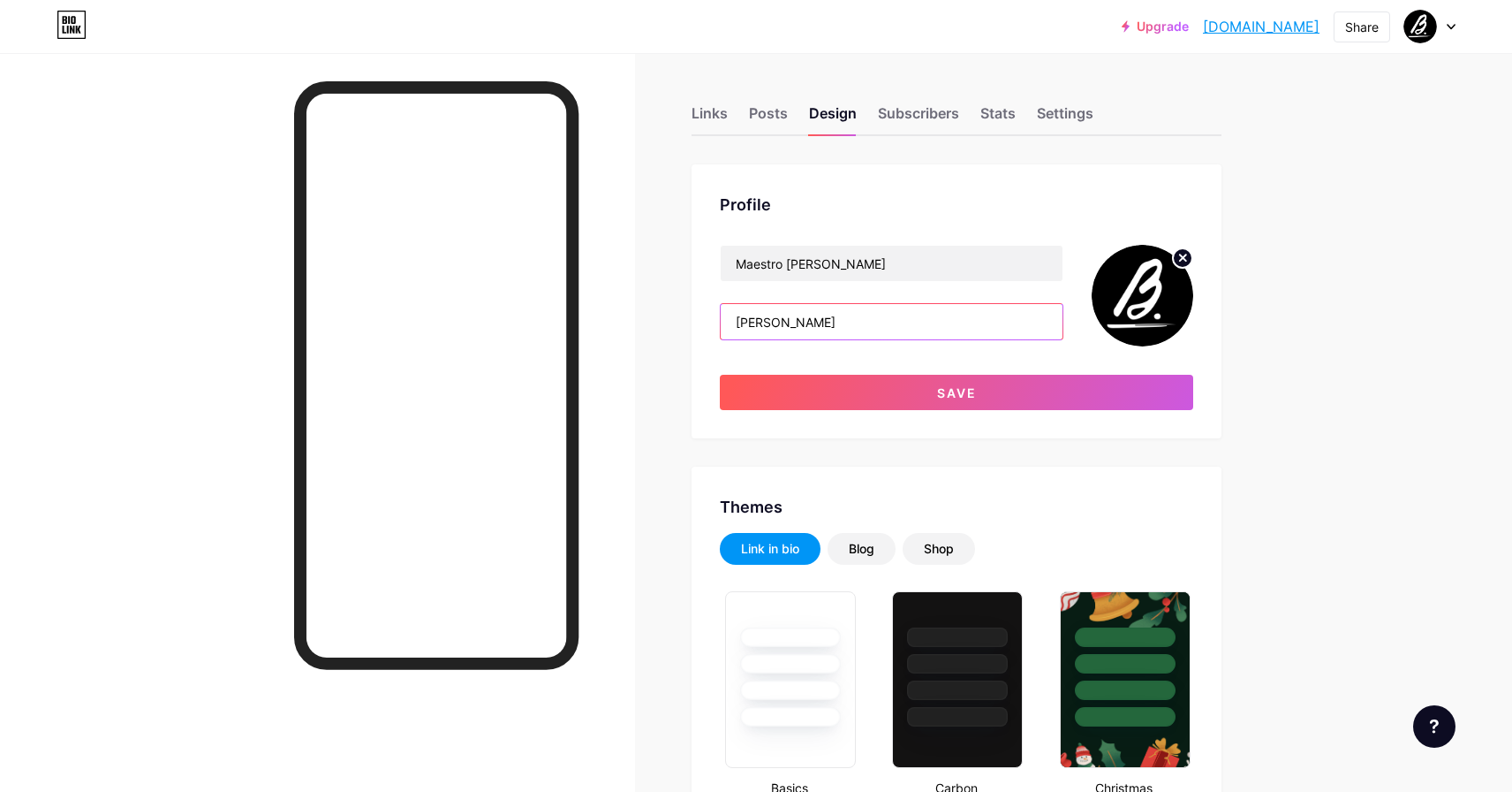
type input "[GEOGRAPHIC_DATA]"
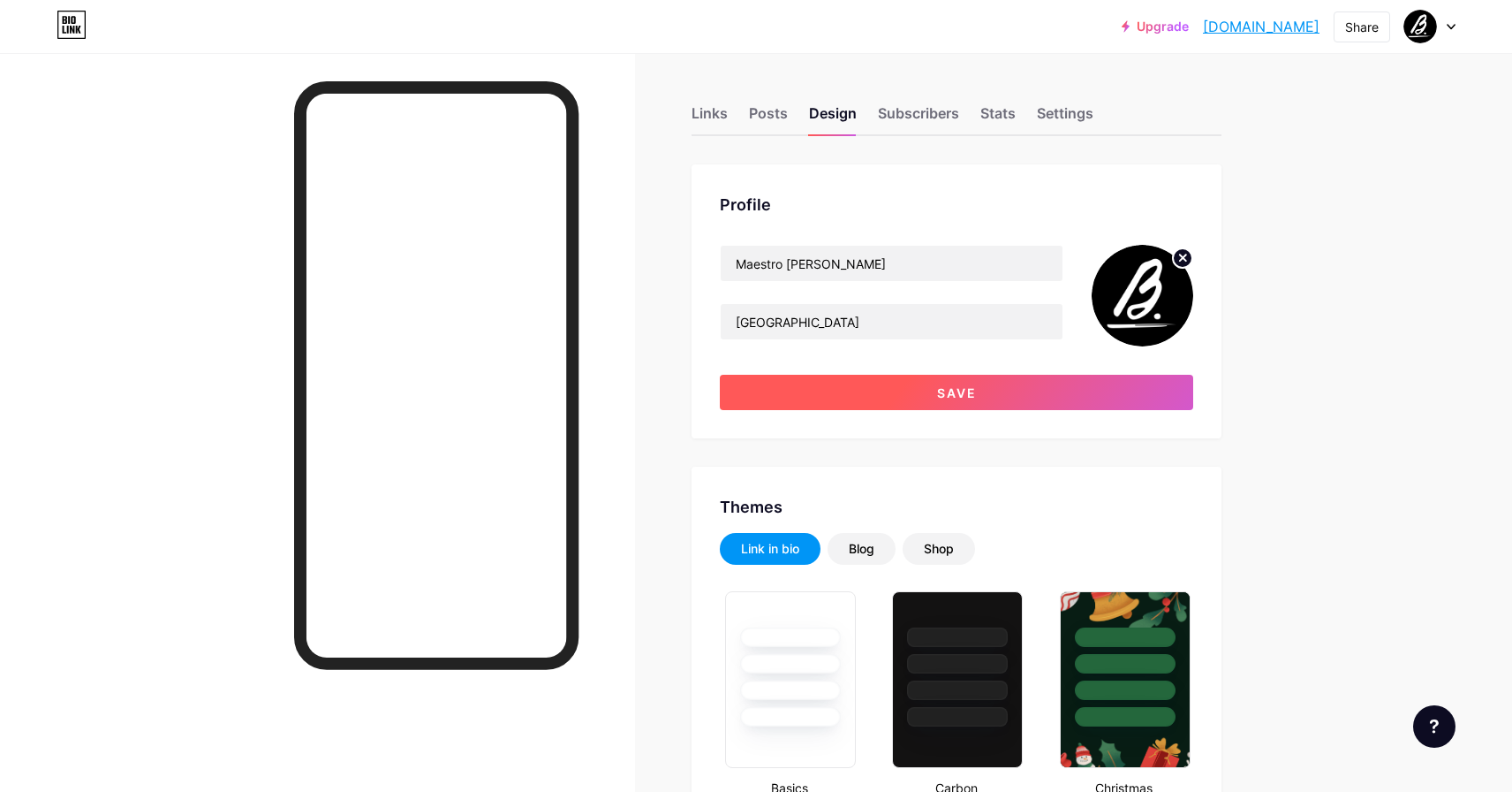
click at [867, 388] on button "Save" at bounding box center [957, 392] width 473 height 35
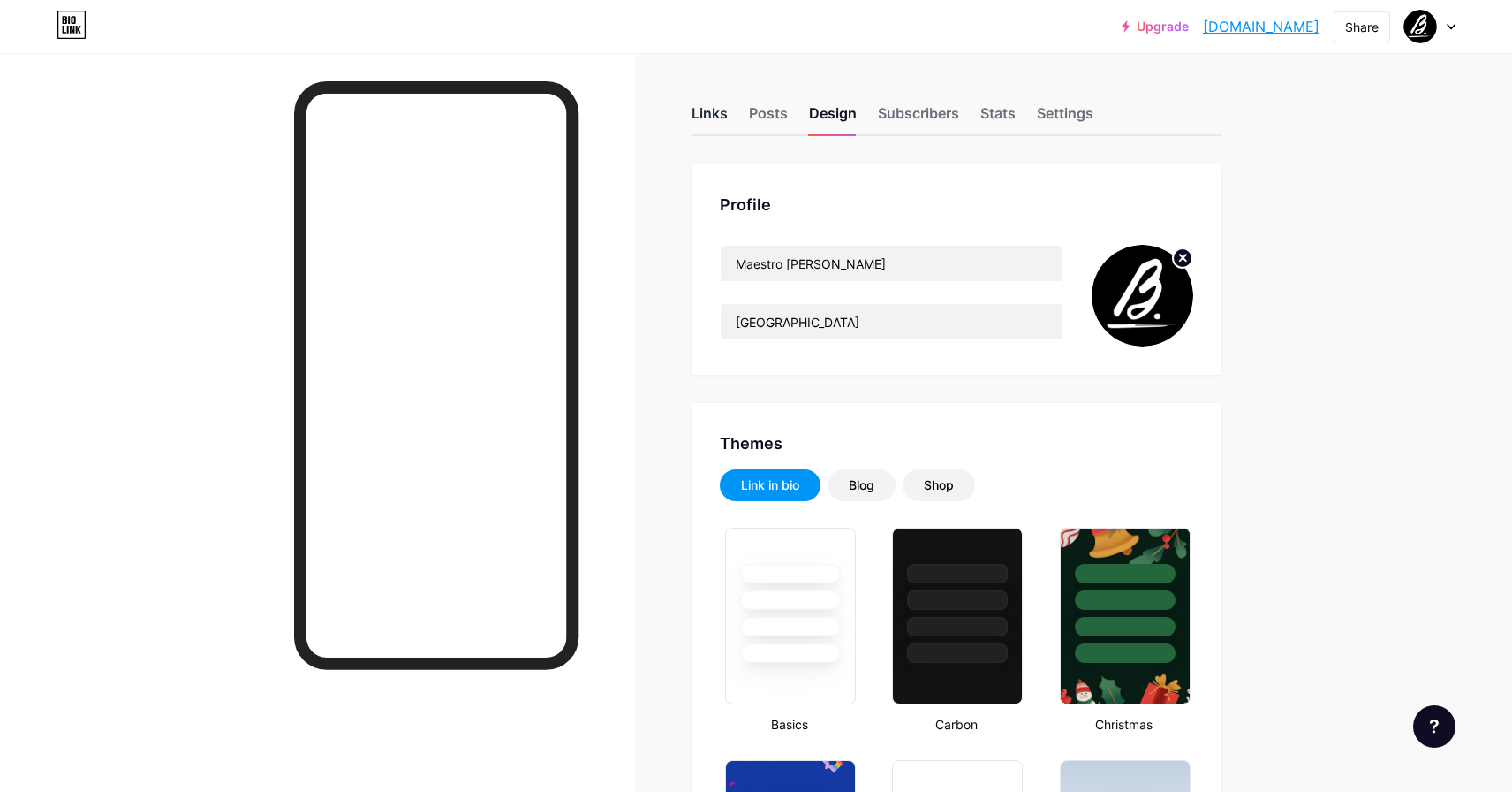
click at [712, 114] on div "Links" at bounding box center [710, 117] width 36 height 31
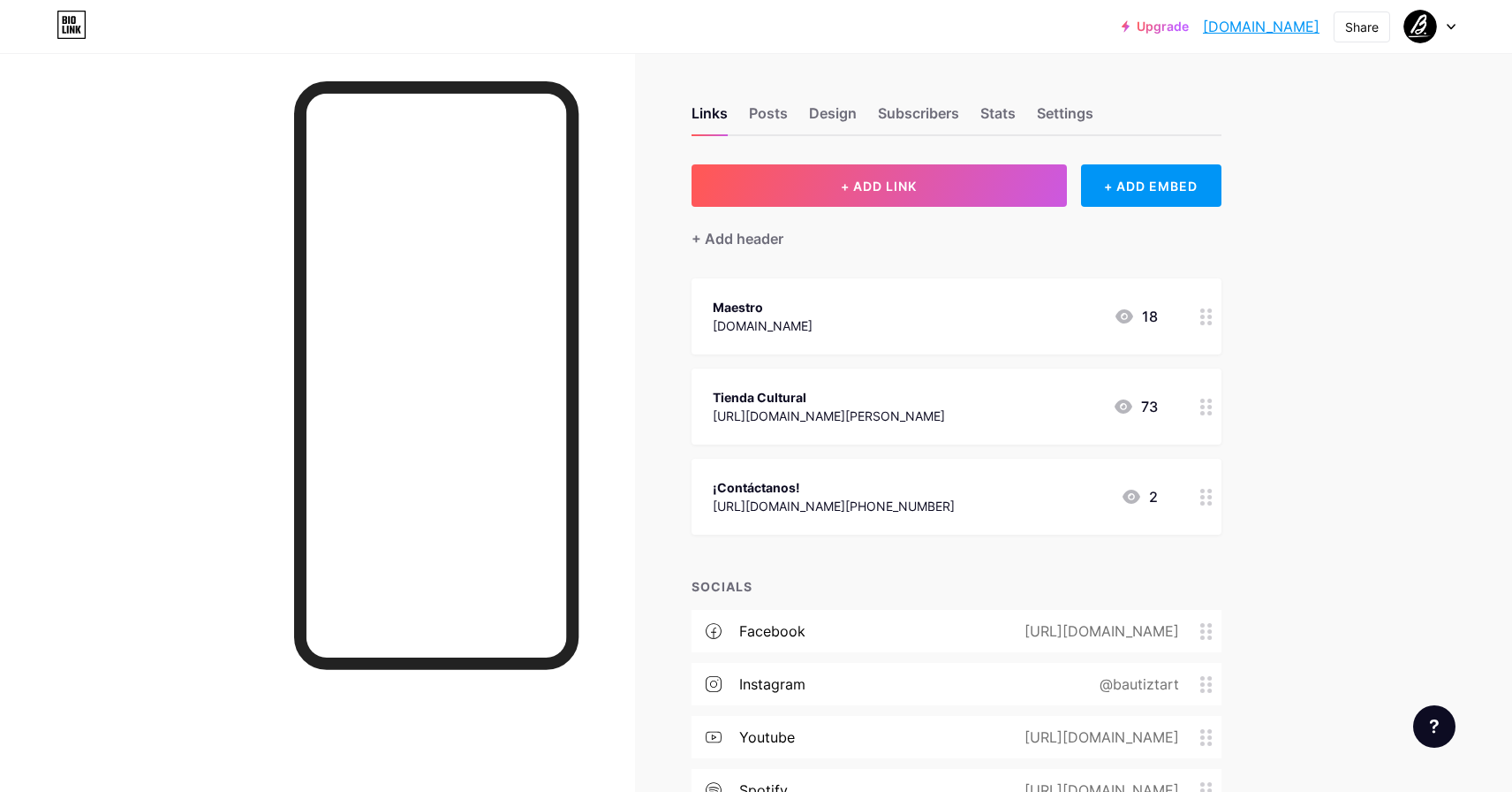
click at [828, 312] on div "Maestro [DOMAIN_NAME] 18" at bounding box center [935, 316] width 445 height 41
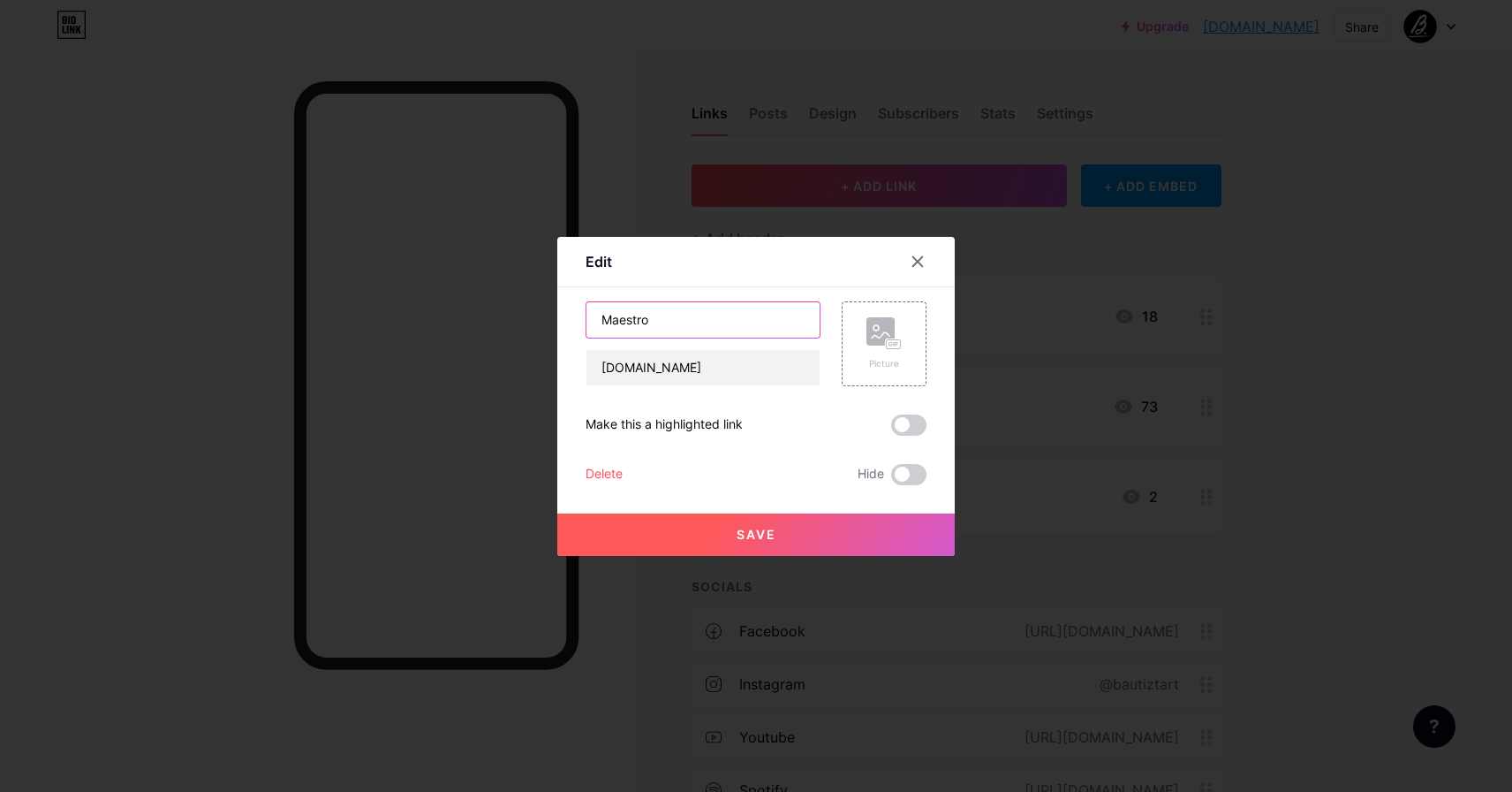
click at [712, 312] on input "Maestro" at bounding box center [703, 320] width 233 height 35
type input "Pagina Web Oficial"
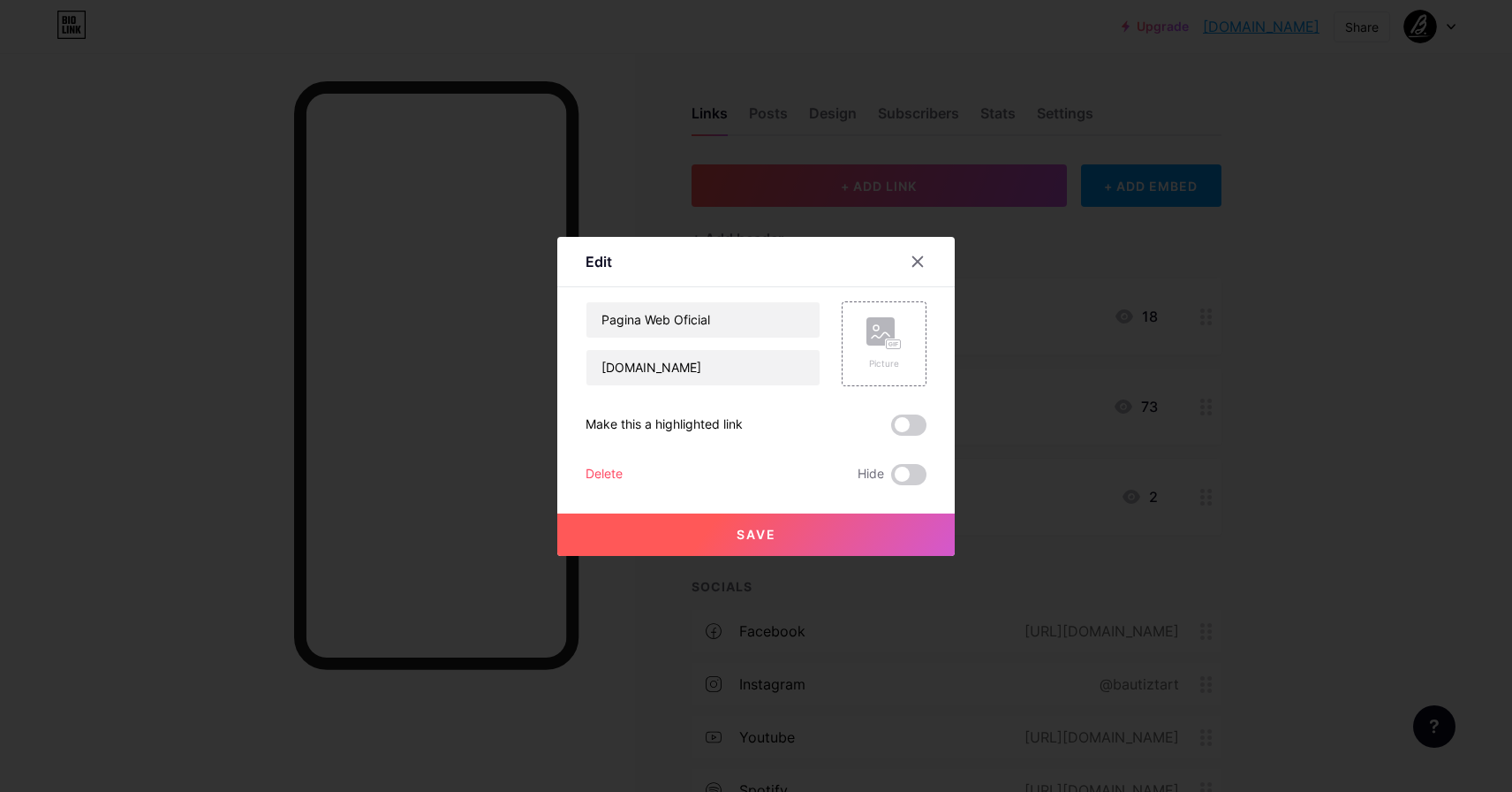
click at [800, 530] on button "Save" at bounding box center [756, 534] width 398 height 42
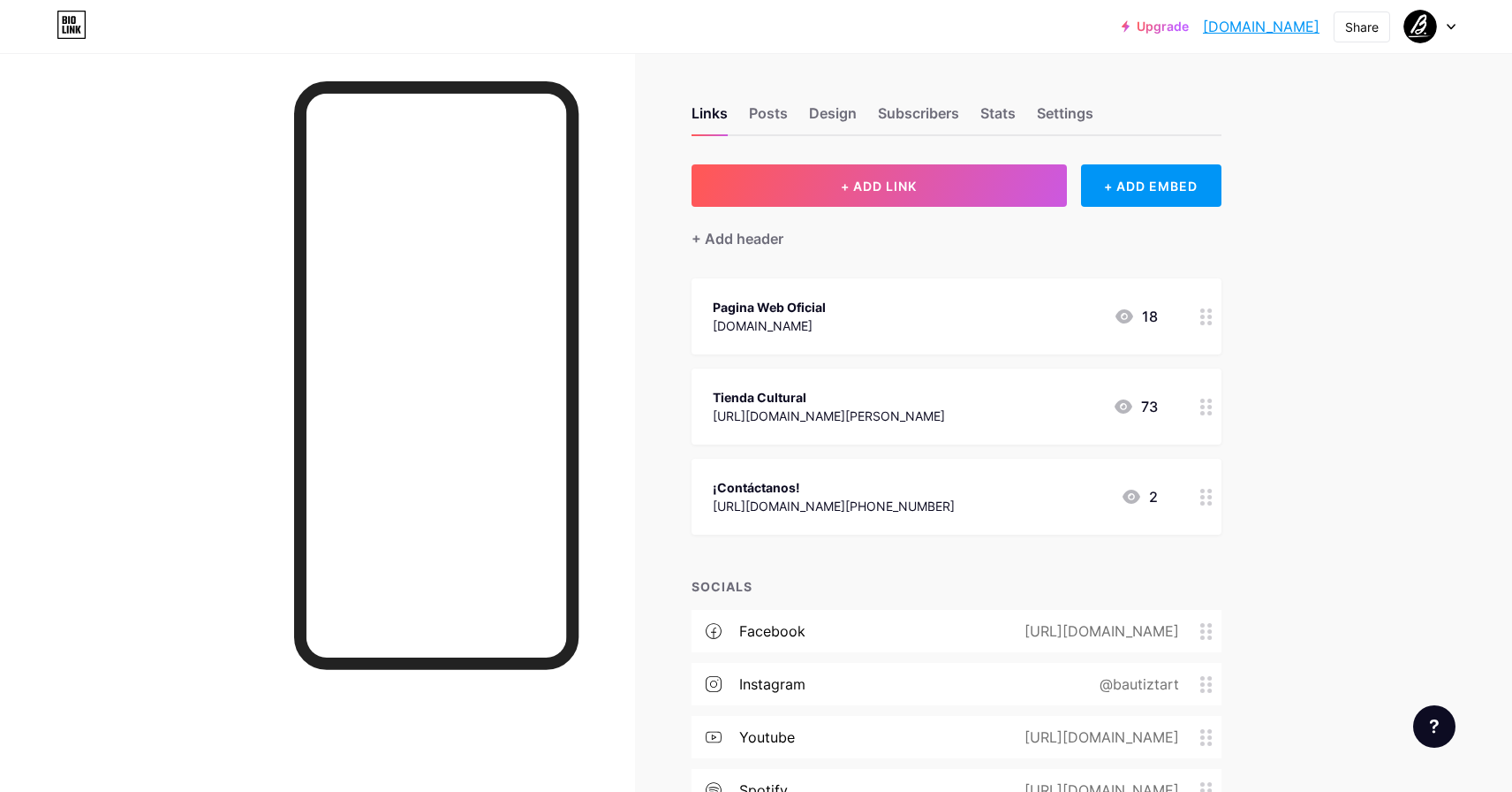
click at [791, 307] on div "Pagina Web Oficial" at bounding box center [769, 306] width 114 height 18
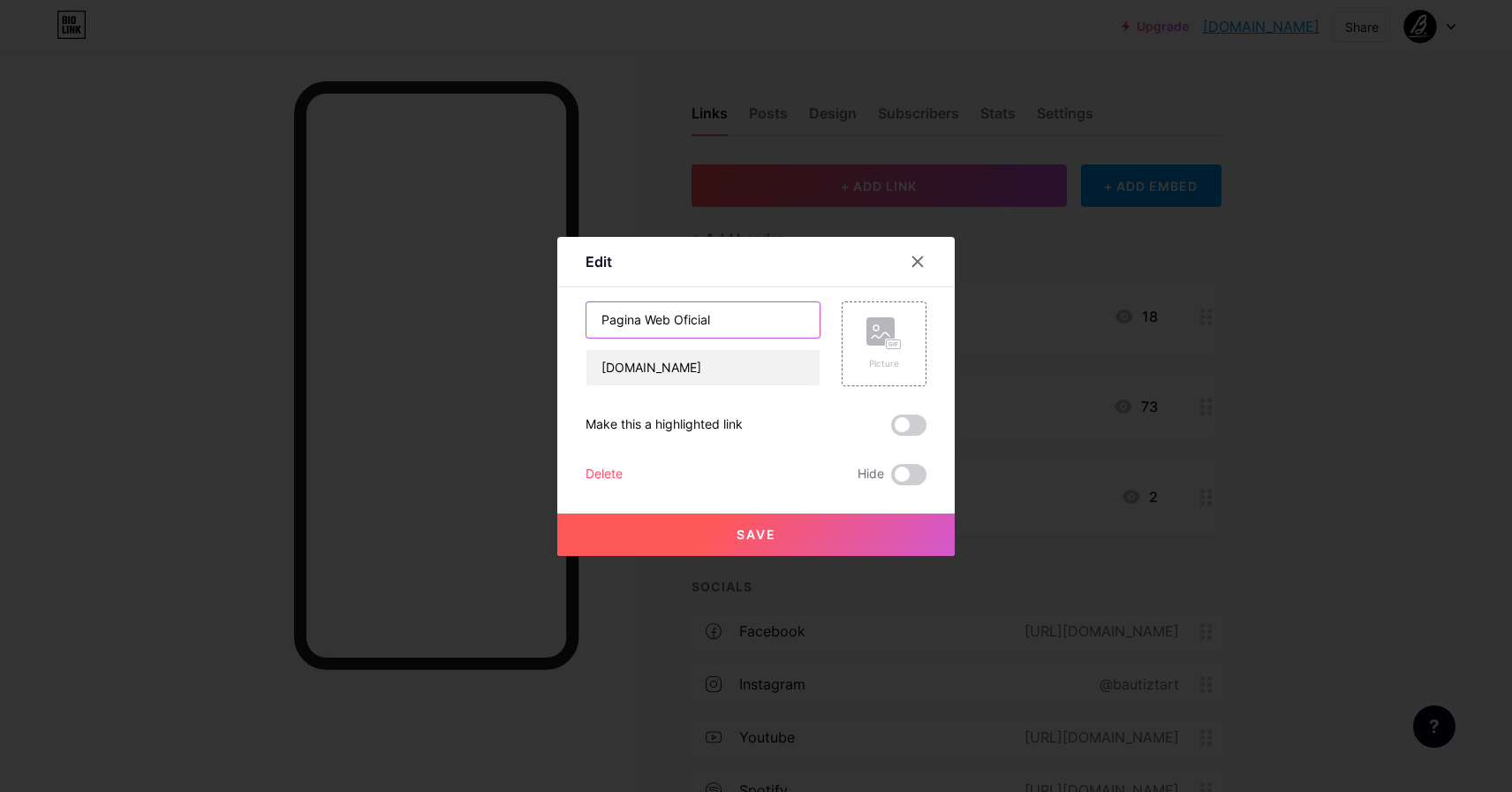
drag, startPoint x: 644, startPoint y: 319, endPoint x: 581, endPoint y: 319, distance: 63.0
click at [581, 319] on div "Edit Content YouTube Play YouTube video without leaving your page. ADD Vimeo Pl…" at bounding box center [756, 396] width 398 height 319
type input "Web Oficial"
click at [743, 519] on button "Save" at bounding box center [756, 534] width 398 height 42
